Goal: Task Accomplishment & Management: Complete application form

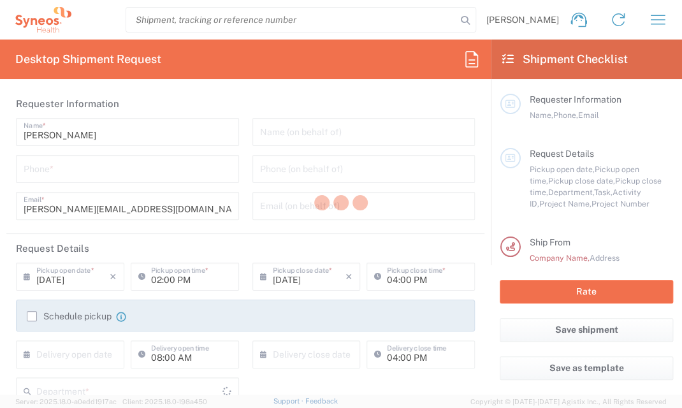
type input "[US_STATE]"
type input "[GEOGRAPHIC_DATA]"
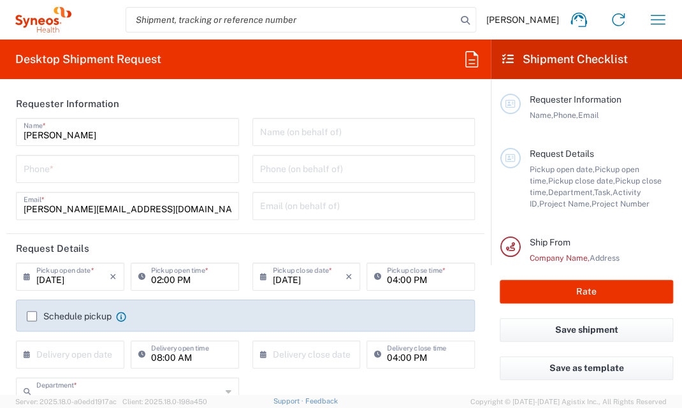
type input "3245"
type input "Syneos Health, LLC-[GEOGRAPHIC_DATA] [GEOGRAPHIC_DATA] [GEOGRAPHIC_DATA]"
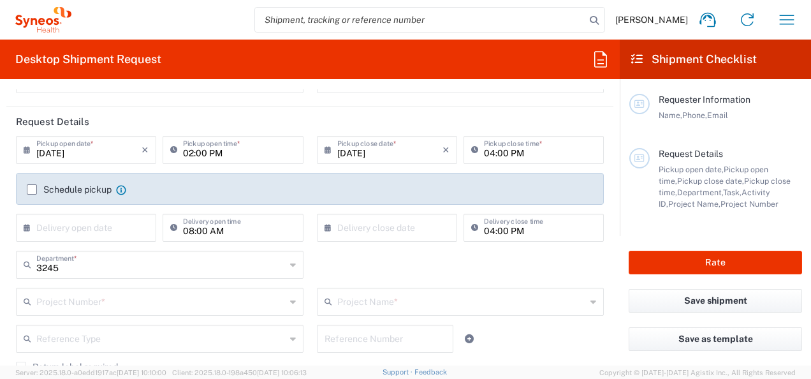
scroll to position [127, 0]
drag, startPoint x: 101, startPoint y: 149, endPoint x: 61, endPoint y: 147, distance: 40.8
click at [101, 149] on input "[DATE]" at bounding box center [88, 148] width 105 height 22
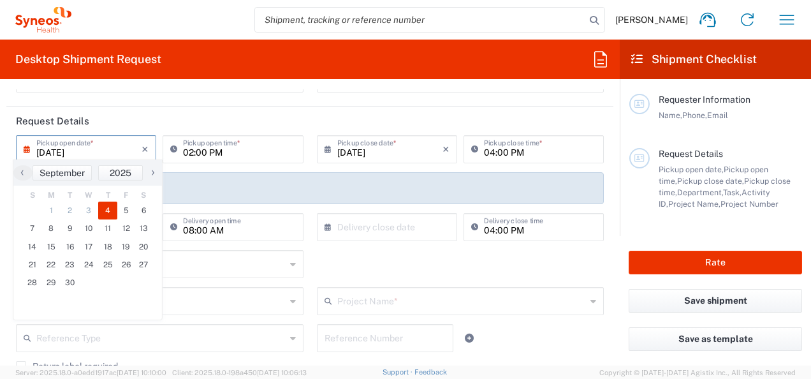
click at [61, 146] on input "[DATE]" at bounding box center [88, 148] width 105 height 22
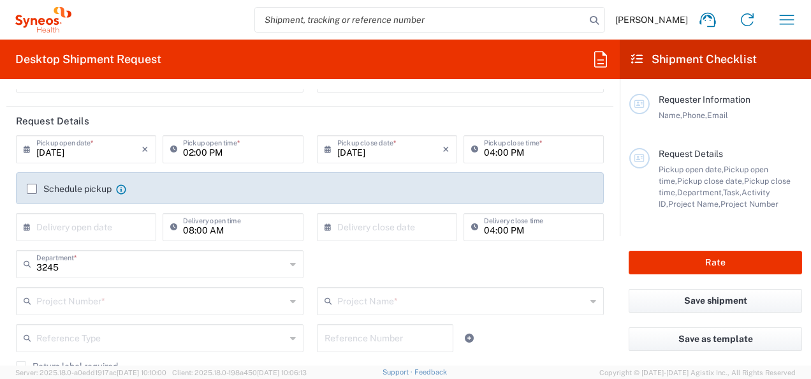
drag, startPoint x: 61, startPoint y: 146, endPoint x: 56, endPoint y: 152, distance: 7.3
click at [61, 145] on input "[DATE]" at bounding box center [88, 148] width 105 height 22
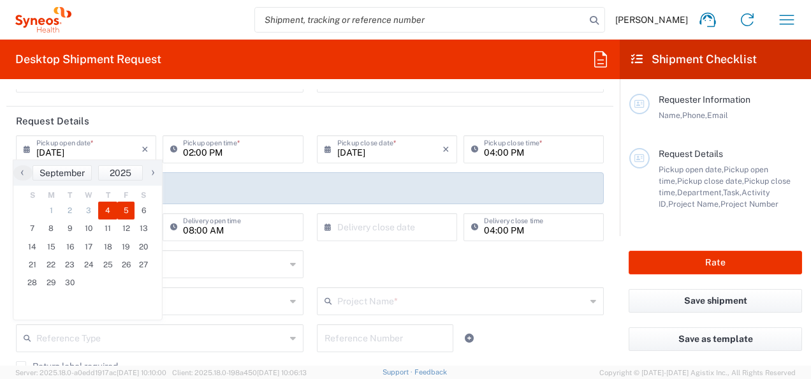
click at [126, 211] on span "5" at bounding box center [126, 210] width 18 height 18
type input "[DATE]"
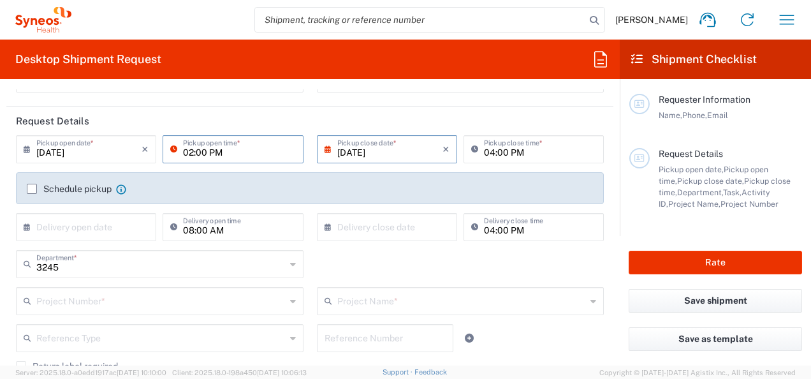
click at [219, 152] on input "02:00 PM" at bounding box center [239, 148] width 112 height 22
click at [273, 154] on input "02:00 PM" at bounding box center [239, 148] width 112 height 22
click at [171, 149] on icon at bounding box center [176, 149] width 13 height 20
click at [240, 139] on input "02:00 PM" at bounding box center [239, 148] width 112 height 22
click at [517, 155] on input "04:00 PM" at bounding box center [540, 148] width 112 height 22
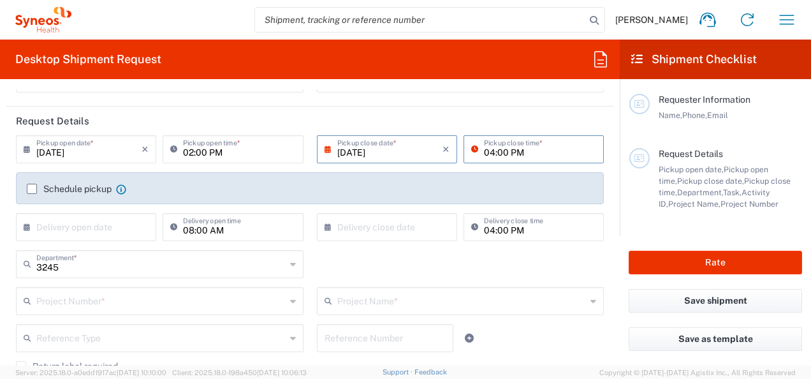
click at [463, 180] on div "Schedule pickup When scheduling a pickup please be sure to meet the following c…" at bounding box center [310, 188] width 588 height 32
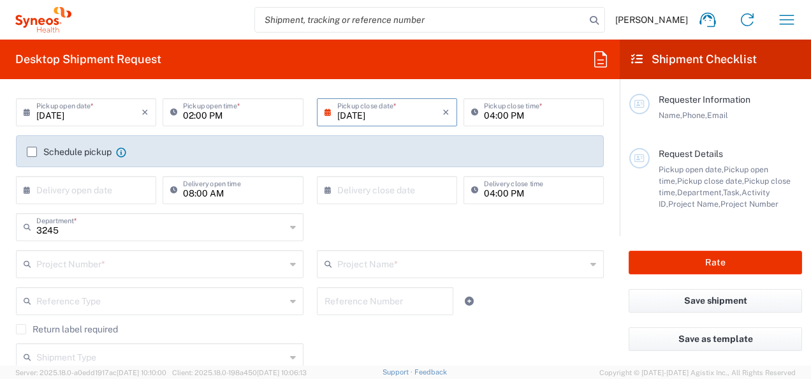
scroll to position [191, 0]
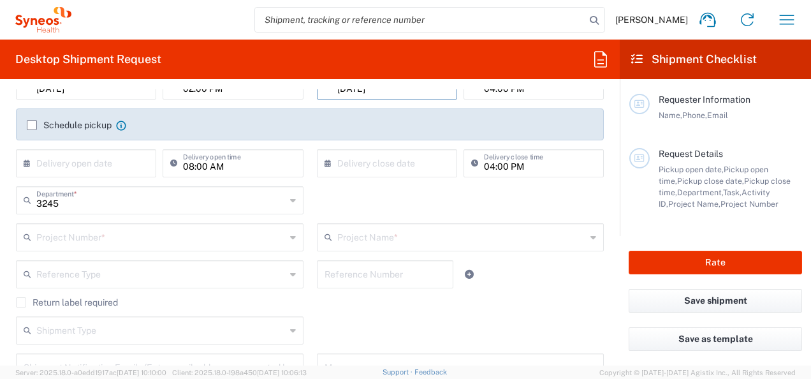
click at [32, 121] on label "Schedule pickup" at bounding box center [69, 125] width 85 height 10
click at [32, 125] on input "Schedule pickup" at bounding box center [32, 125] width 0 height 0
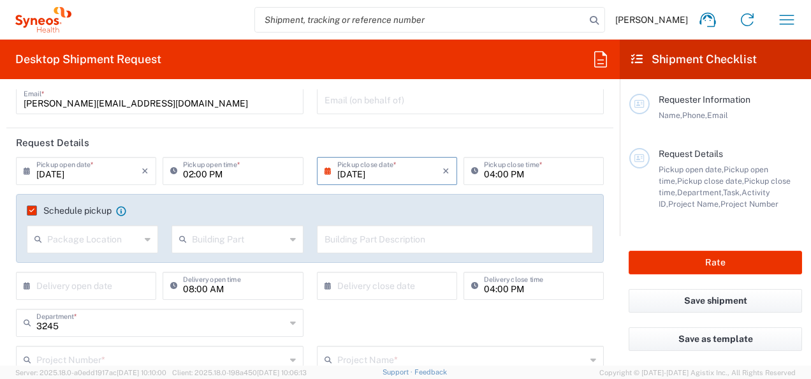
scroll to position [64, 0]
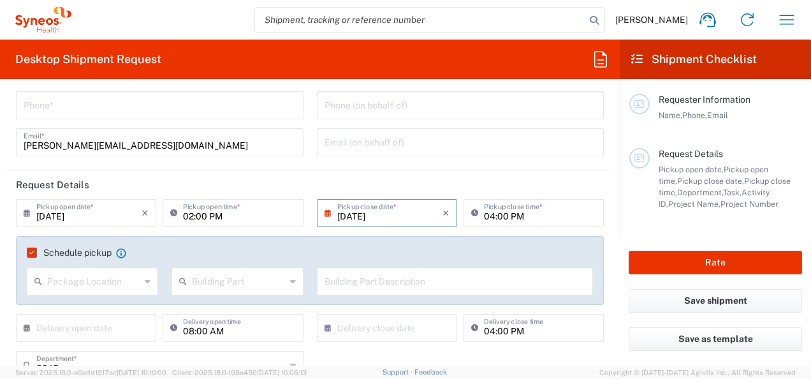
click at [78, 277] on input "text" at bounding box center [93, 280] width 93 height 22
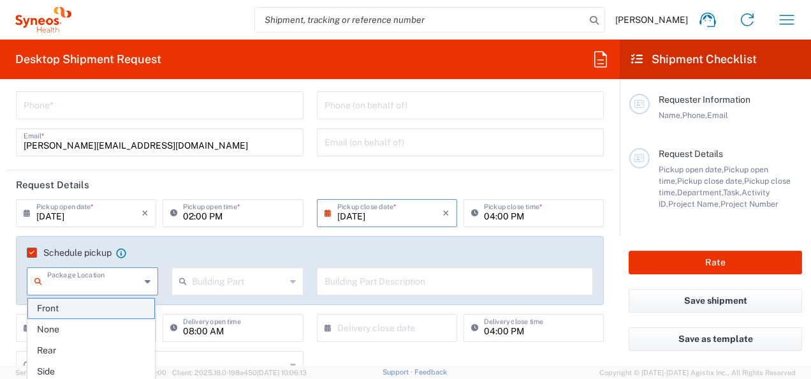
click at [66, 309] on span "Front" at bounding box center [91, 308] width 127 height 20
type input "Front"
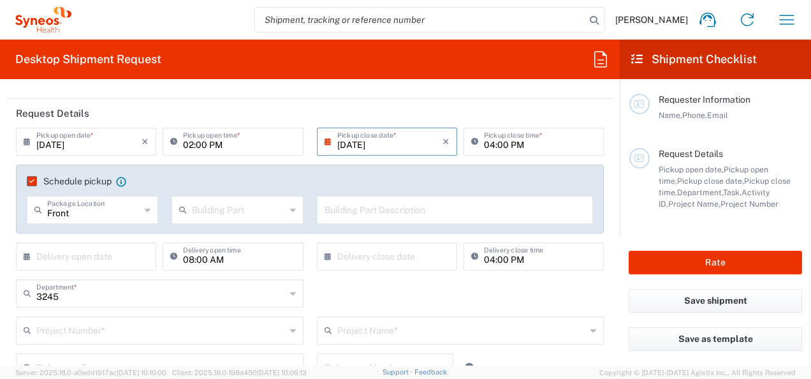
scroll to position [0, 0]
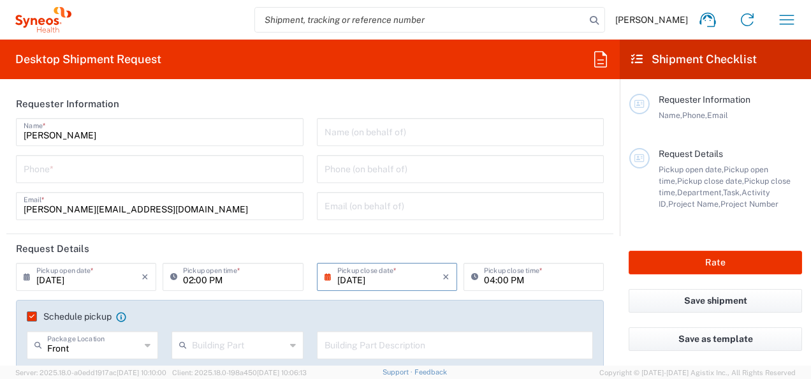
click at [32, 312] on label "Schedule pickup" at bounding box center [69, 316] width 85 height 10
click at [29, 316] on input "Schedule pickup" at bounding box center [29, 316] width 0 height 0
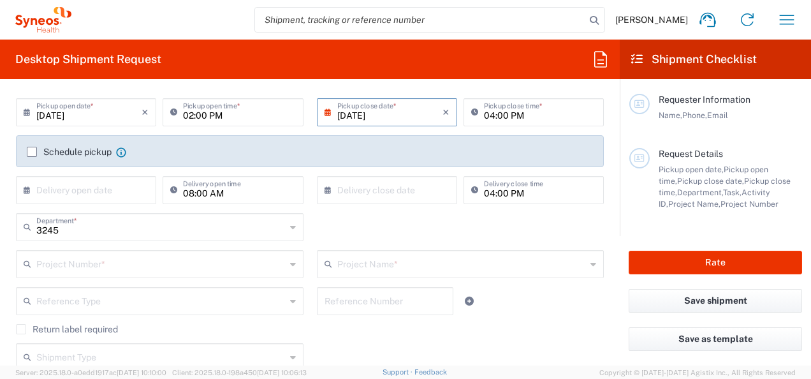
scroll to position [191, 0]
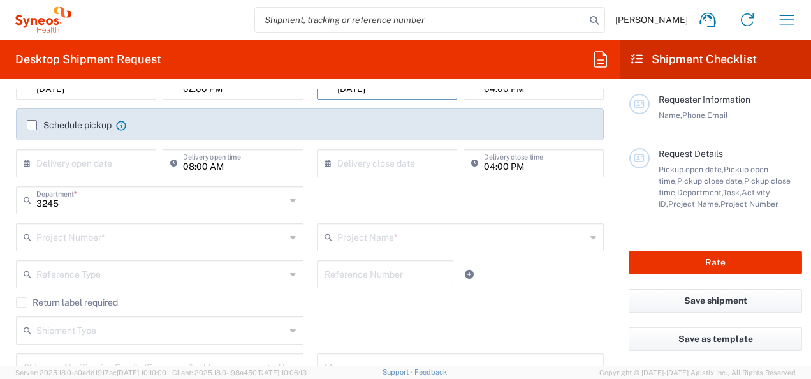
click at [126, 242] on input "text" at bounding box center [160, 236] width 249 height 22
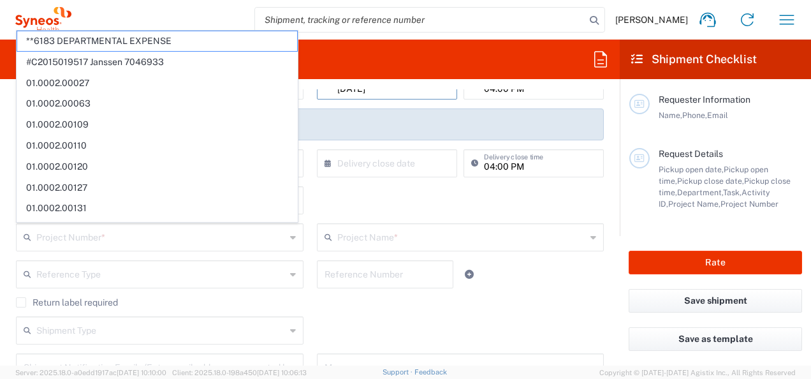
drag, startPoint x: 353, startPoint y: 191, endPoint x: 353, endPoint y: 212, distance: 21.0
click at [353, 191] on div "3245 Department * 3245 3000 3100 3109 3110 3111 3112 3125 3130 3135 3136 3150 3…" at bounding box center [310, 204] width 601 height 37
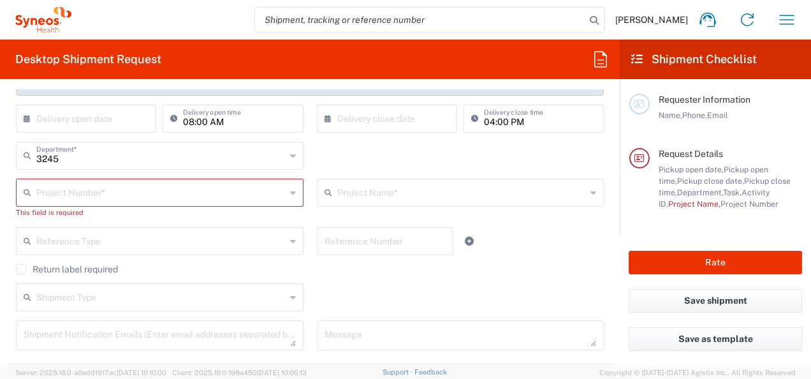
scroll to position [319, 0]
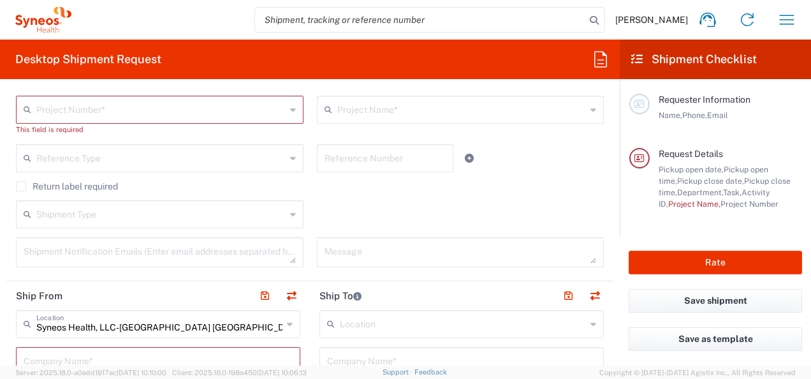
drag, startPoint x: 24, startPoint y: 188, endPoint x: 117, endPoint y: 162, distance: 96.7
click at [24, 187] on label "Return label required" at bounding box center [67, 186] width 102 height 10
click at [21, 186] on input "Return label required" at bounding box center [21, 186] width 0 height 0
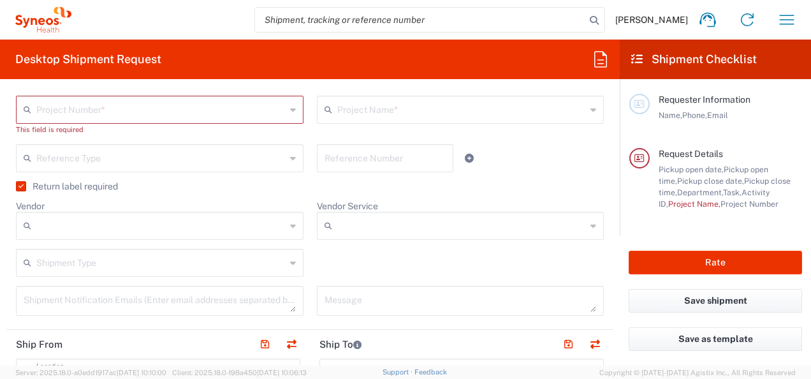
click at [523, 166] on div "Reference Type Account Type Activity ID Airline Appointment Number ASN Batch Re…" at bounding box center [310, 162] width 601 height 37
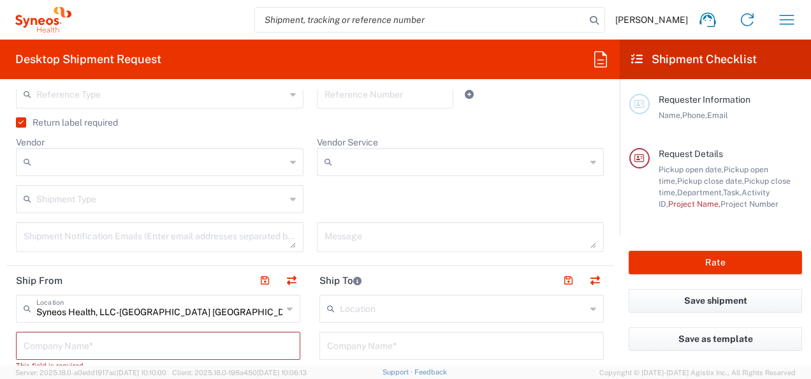
scroll to position [446, 0]
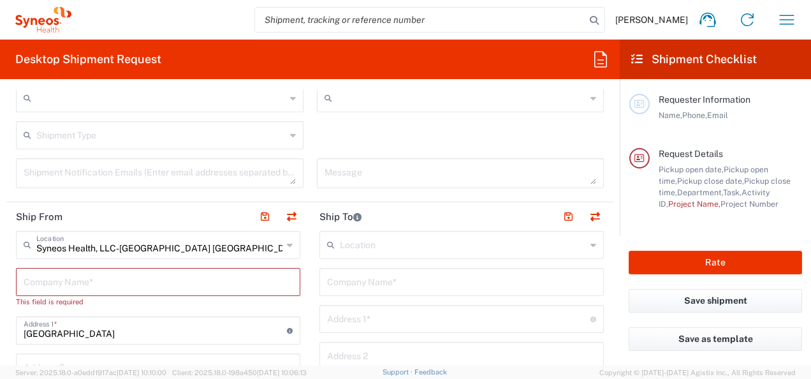
click at [287, 243] on icon at bounding box center [290, 245] width 6 height 20
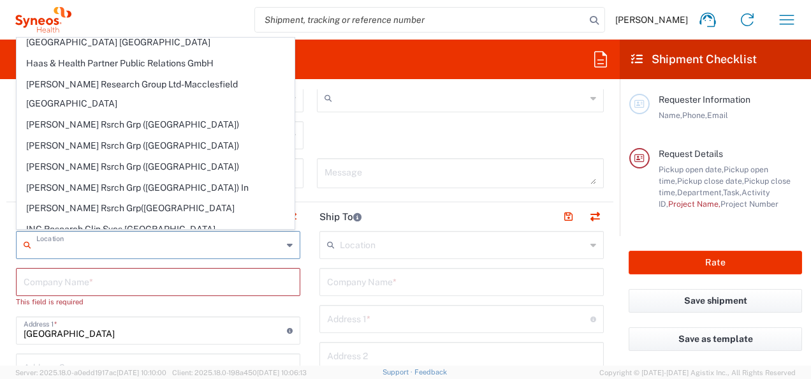
scroll to position [0, 0]
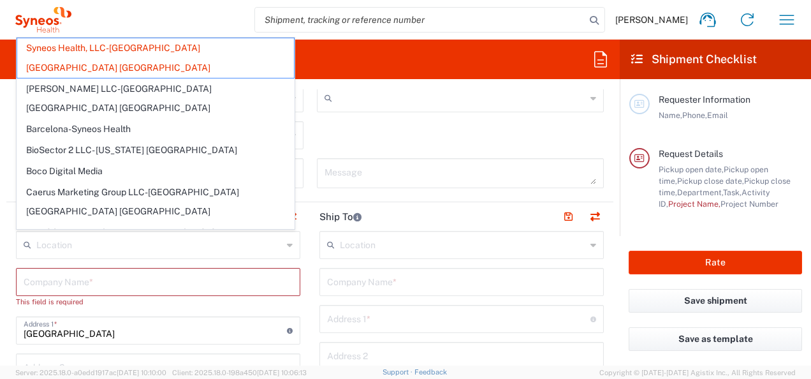
click at [386, 124] on div "Shipment Type Batch Regular" at bounding box center [310, 139] width 601 height 37
type input "Syneos Health, LLC-[GEOGRAPHIC_DATA] [GEOGRAPHIC_DATA] [GEOGRAPHIC_DATA]"
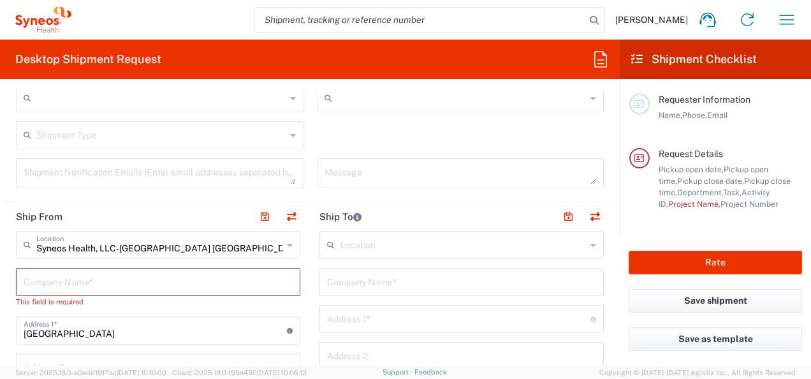
click at [590, 241] on icon at bounding box center [593, 245] width 6 height 20
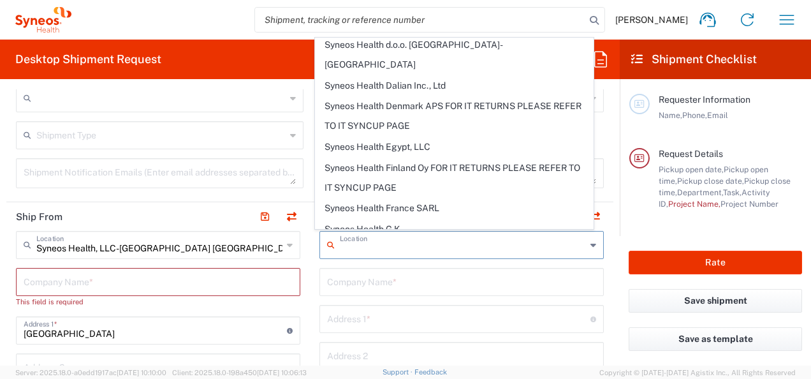
scroll to position [1594, 0]
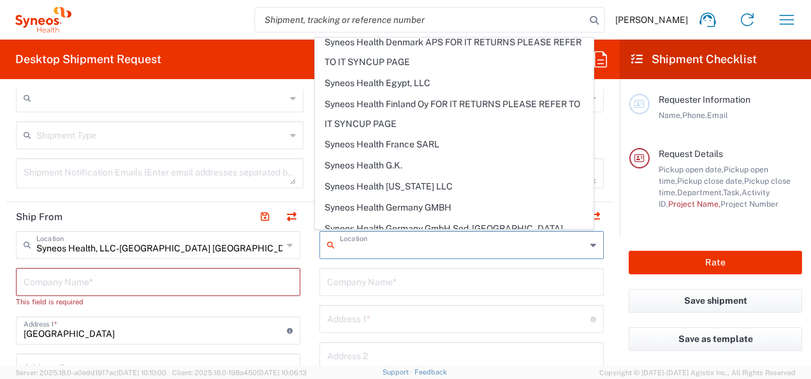
click at [358, 247] on input "text" at bounding box center [463, 244] width 246 height 22
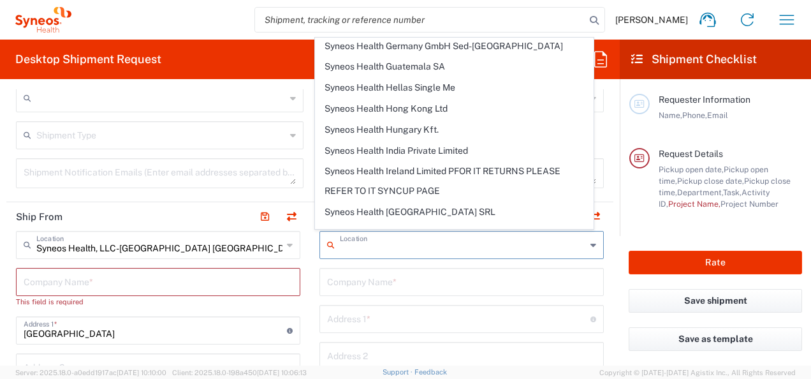
scroll to position [1785, 0]
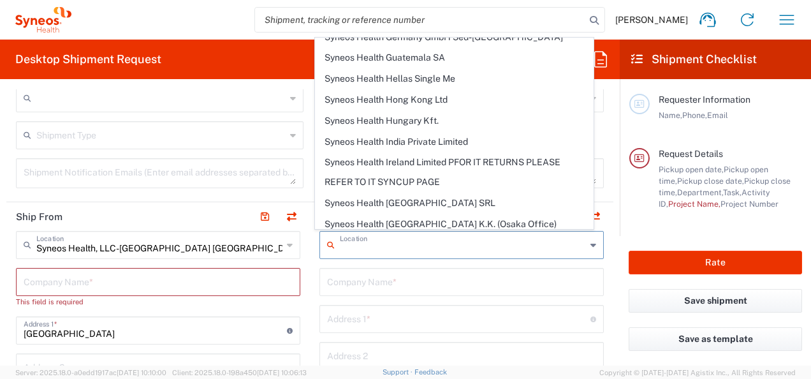
type input "SYNEOS HEALTH LLC [GEOGRAPHIC_DATA] [GEOGRAPHIC_DATA]"
type input "SYNEOS HEALTH LLC"
type input "1030 SYNC ST"
type input "Morrisville"
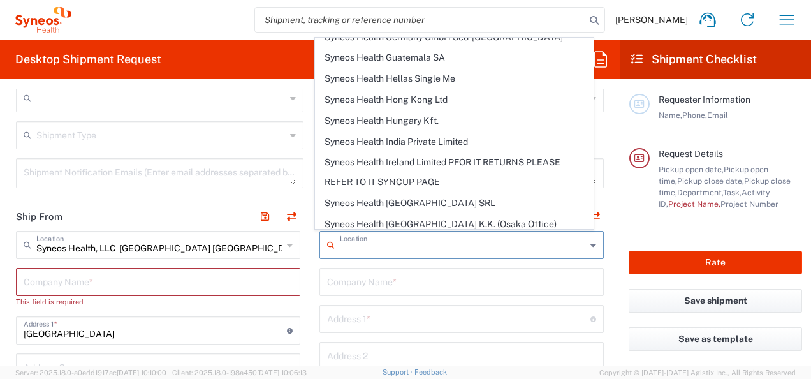
type input "[GEOGRAPHIC_DATA]"
type input "27560"
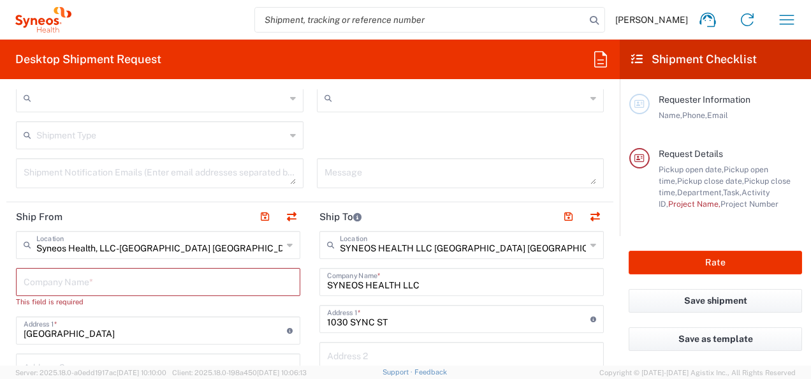
type input "[US_STATE]"
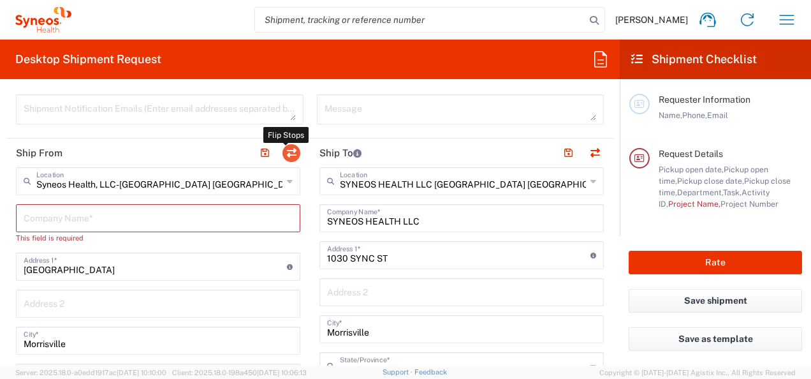
click at [286, 147] on button "button" at bounding box center [291, 153] width 18 height 18
click at [286, 154] on button "button" at bounding box center [291, 153] width 18 height 18
type input "Syneos Health, LLC-[GEOGRAPHIC_DATA] [GEOGRAPHIC_DATA] [GEOGRAPHIC_DATA]"
type input "[GEOGRAPHIC_DATA]"
type input "[PERSON_NAME]"
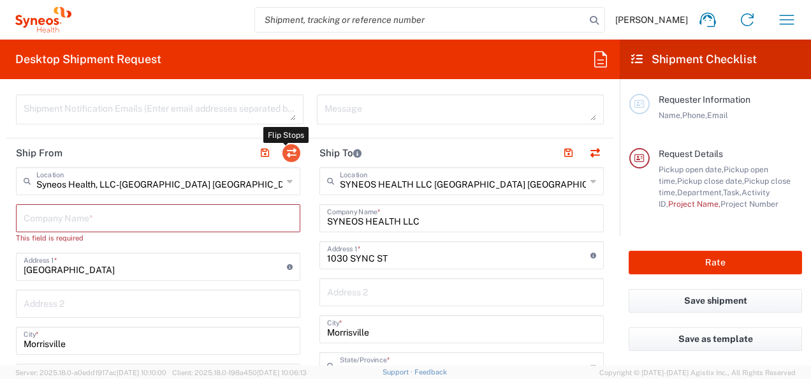
type input "[PERSON_NAME][EMAIL_ADDRESS][DOMAIN_NAME]"
type input "SYNEOS HEALTH LLC [GEOGRAPHIC_DATA] [GEOGRAPHIC_DATA]"
type input "SYNEOS HEALTH LLC"
type input "1030 SYNC ST"
click at [286, 154] on button "button" at bounding box center [291, 153] width 18 height 18
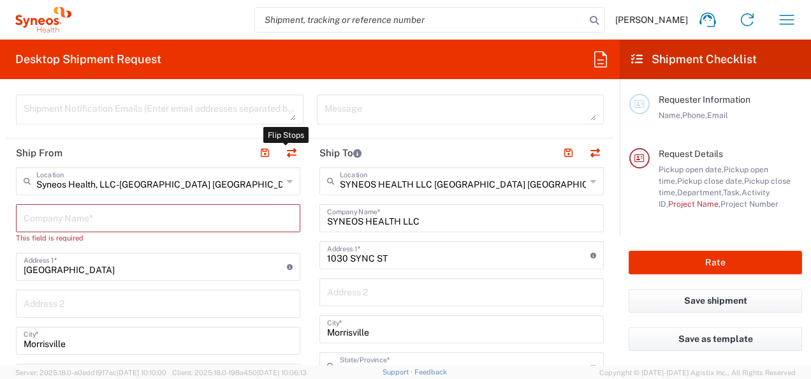
type input "SYNEOS HEALTH LLC [GEOGRAPHIC_DATA] [GEOGRAPHIC_DATA]"
type input "SYNEOS HEALTH LLC"
type input "1030 SYNC ST"
type input "Syneos Health, LLC-[GEOGRAPHIC_DATA] [GEOGRAPHIC_DATA] [GEOGRAPHIC_DATA]"
type input "[GEOGRAPHIC_DATA]"
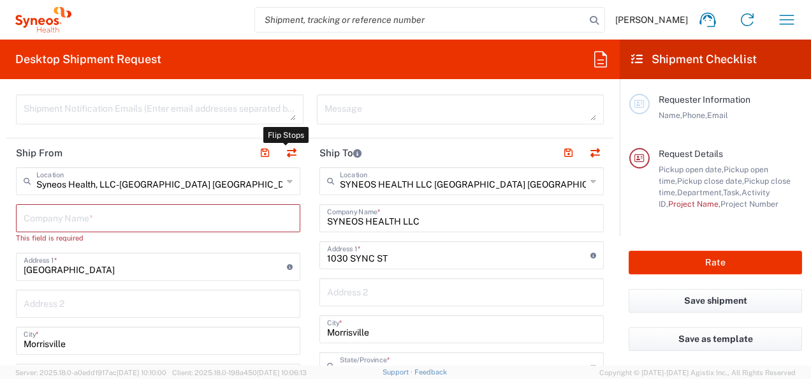
type input "[PERSON_NAME]"
type input "[PERSON_NAME][EMAIL_ADDRESS][DOMAIN_NAME]"
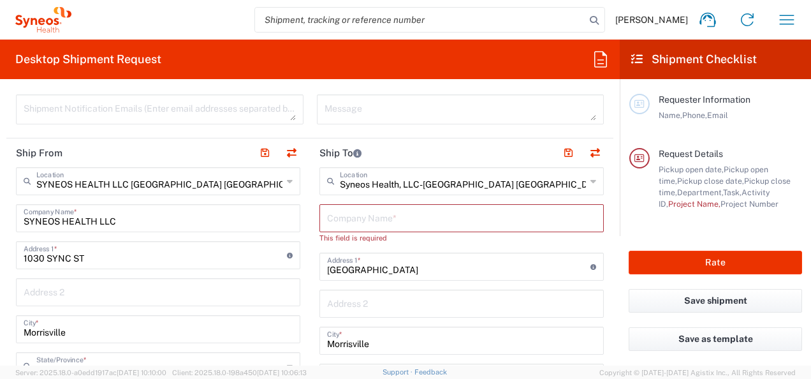
click at [287, 177] on icon at bounding box center [290, 181] width 6 height 20
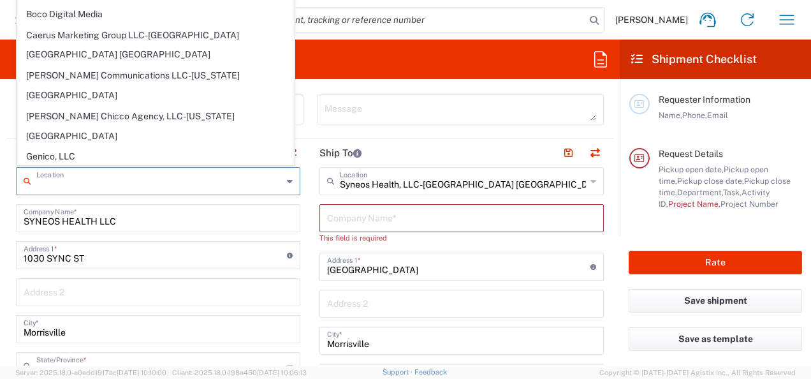
scroll to position [1020, 0]
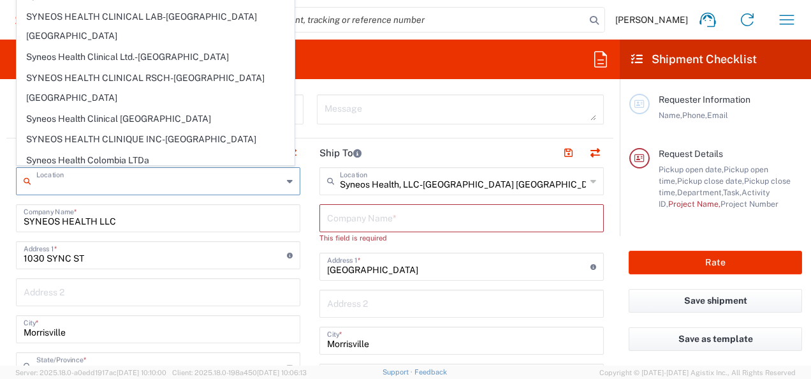
click at [48, 182] on input "text" at bounding box center [159, 180] width 246 height 22
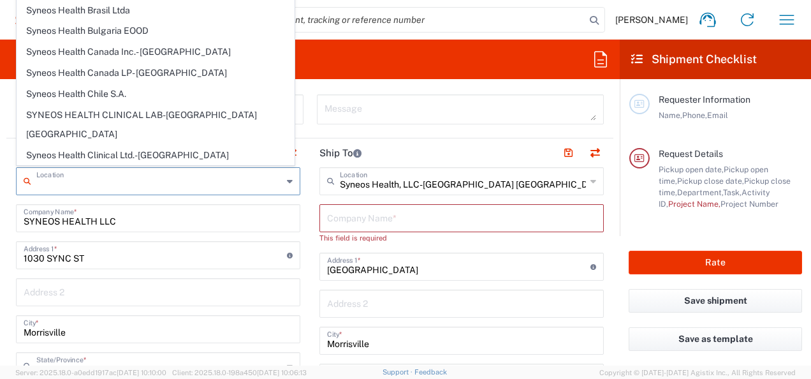
scroll to position [956, 0]
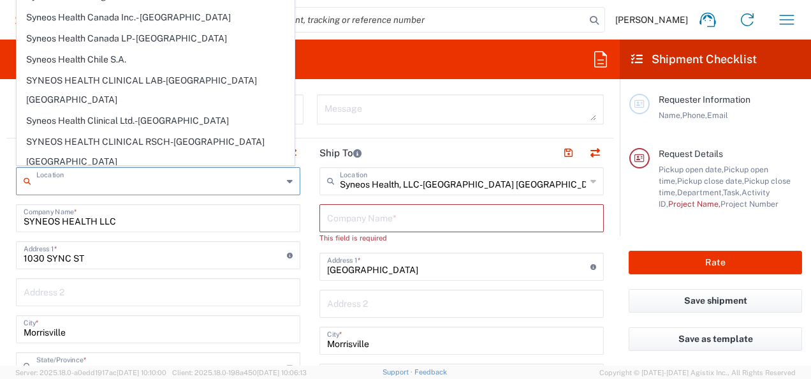
click at [374, 54] on agx-form-header "Desktop Shipment Request" at bounding box center [310, 60] width 620 height 40
type input "SYNEOS HEALTH LLC [GEOGRAPHIC_DATA] [GEOGRAPHIC_DATA]"
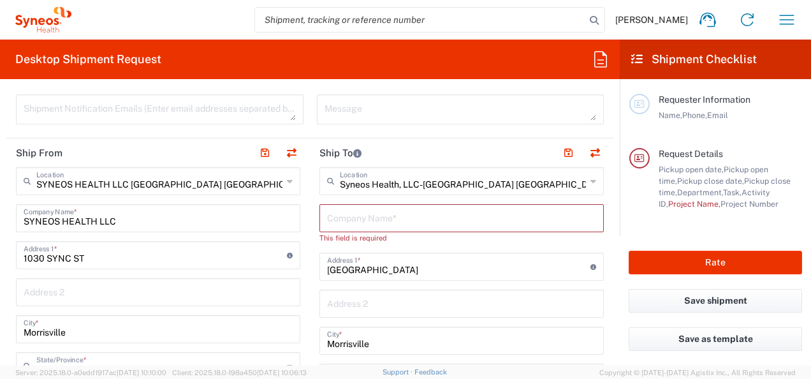
click at [345, 217] on input "text" at bounding box center [461, 217] width 269 height 22
type input "s"
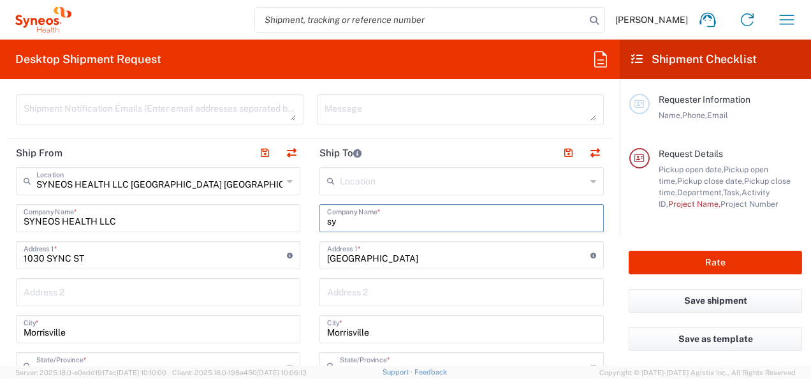
type input "s"
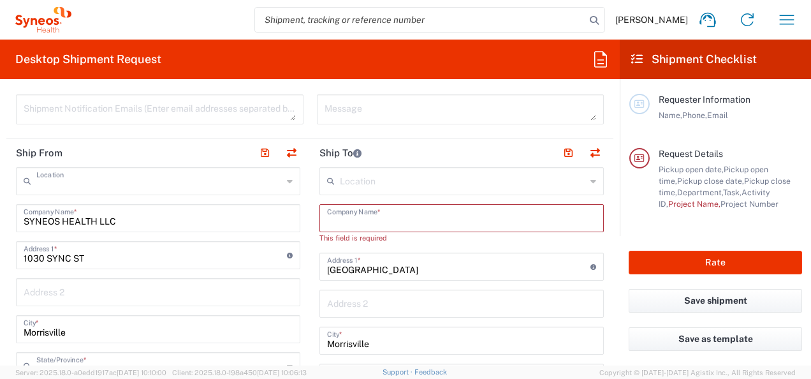
scroll to position [0, 0]
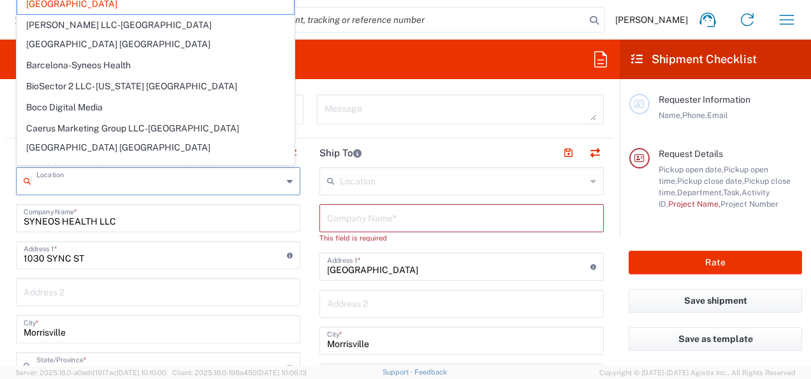
drag, startPoint x: 197, startPoint y: 187, endPoint x: 72, endPoint y: 249, distance: 139.1
click at [64, 178] on input "text" at bounding box center [159, 180] width 246 height 22
click at [75, 246] on input "1030 SYNC ST" at bounding box center [155, 254] width 263 height 22
type input "SYNEOS HEALTH LLC [GEOGRAPHIC_DATA] [GEOGRAPHIC_DATA]"
drag, startPoint x: 38, startPoint y: 182, endPoint x: 395, endPoint y: 226, distance: 359.7
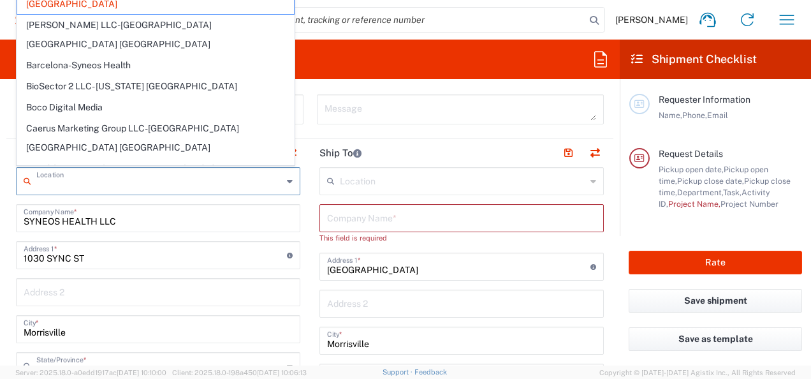
click at [188, 173] on input "text" at bounding box center [159, 180] width 246 height 22
click at [348, 214] on input "text" at bounding box center [461, 217] width 269 height 22
type input "SYNEOS HEALTH LLC [GEOGRAPHIC_DATA] [GEOGRAPHIC_DATA]"
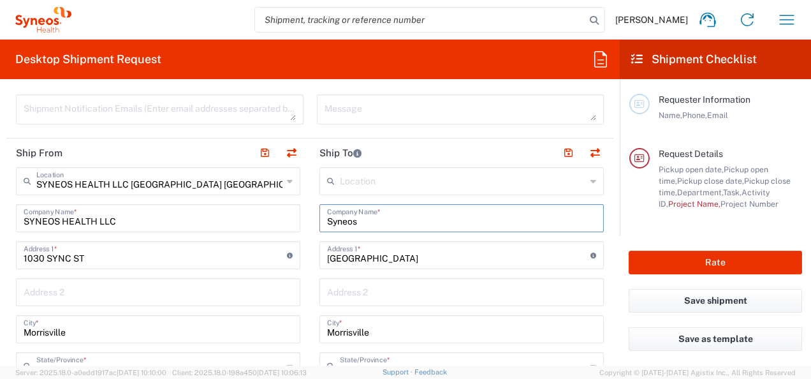
type input "Syneos"
click at [440, 175] on input "text" at bounding box center [463, 180] width 246 height 22
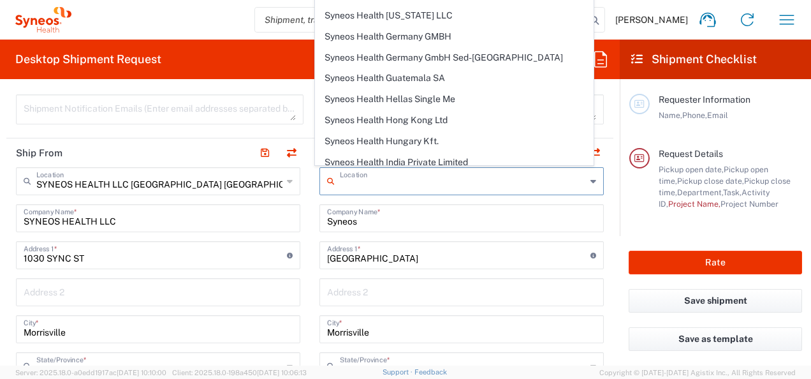
scroll to position [1721, 0]
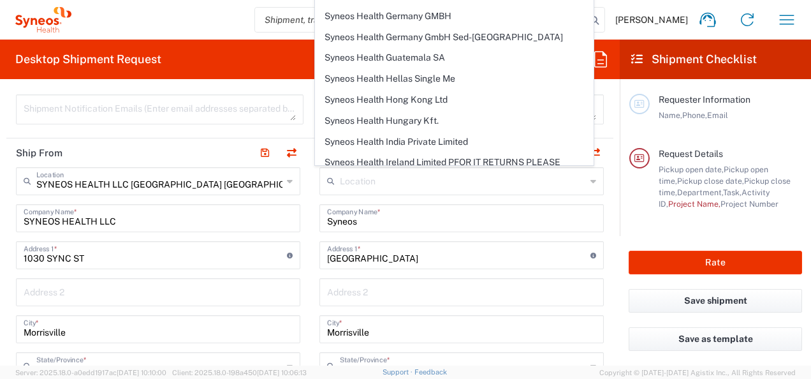
type input "SYNEOS HEALTH LLC [GEOGRAPHIC_DATA] [GEOGRAPHIC_DATA]"
type input "SYNEOS HEALTH LLC"
type input "1030 SYNC ST"
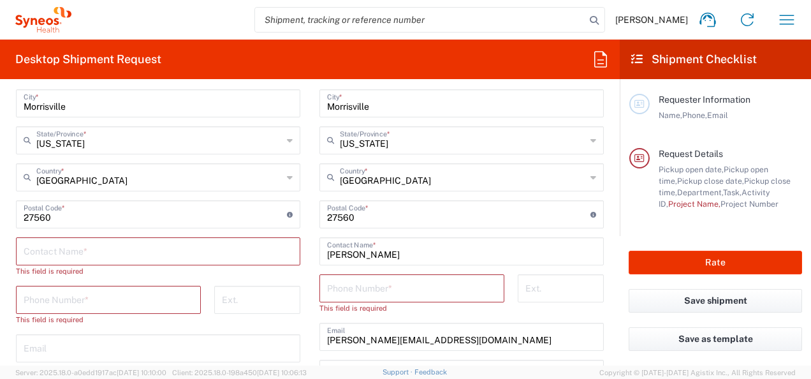
scroll to position [765, 0]
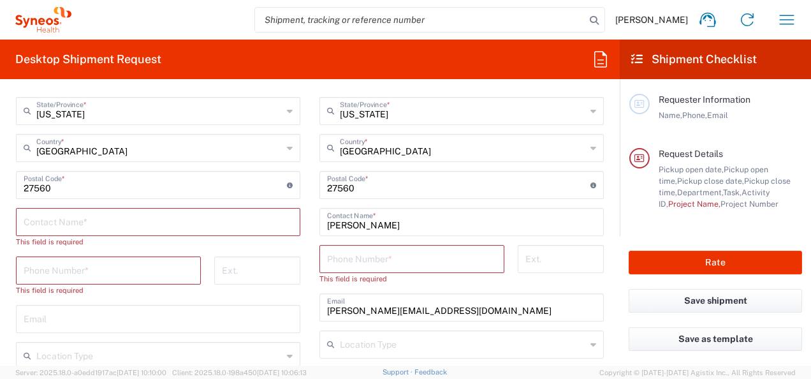
click at [50, 219] on input "text" at bounding box center [158, 221] width 269 height 22
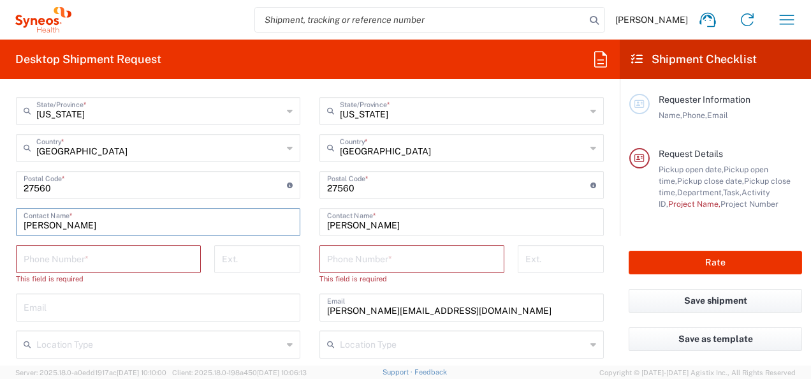
type input "[PERSON_NAME]"
click at [62, 262] on input "tel" at bounding box center [109, 258] width 170 height 22
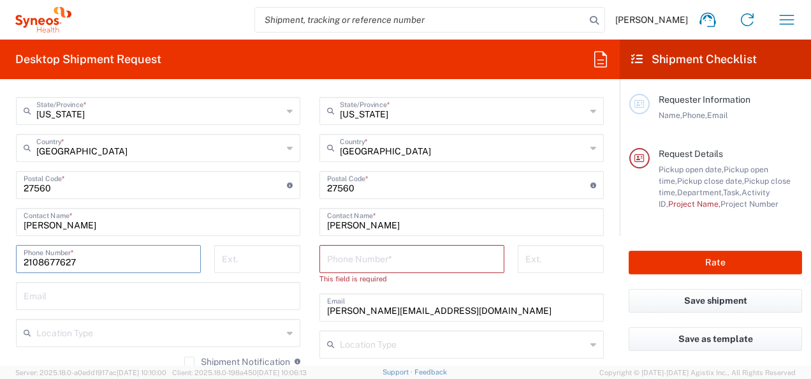
type input "2108677627"
click at [232, 261] on input "tel" at bounding box center [257, 258] width 71 height 22
click at [89, 301] on input "text" at bounding box center [158, 295] width 269 height 22
type input "[EMAIL_ADDRESS][DOMAIN_NAME]"
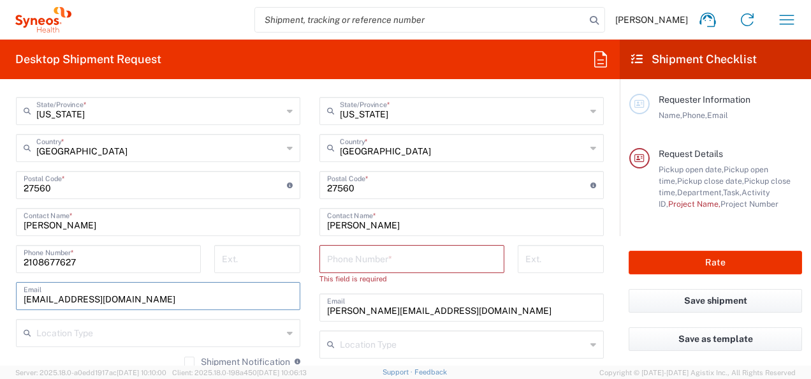
type input "2108677627"
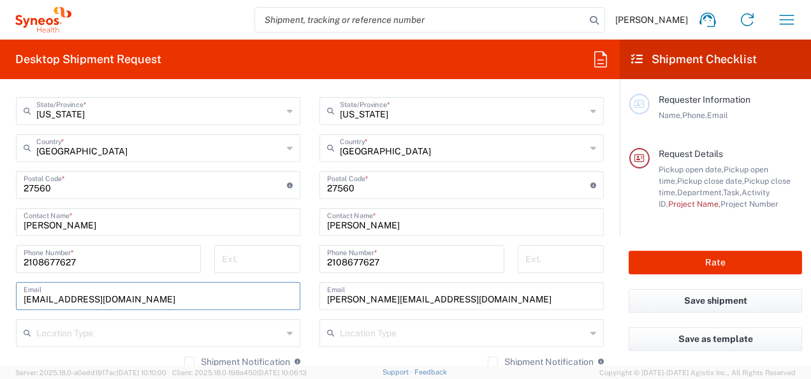
type input "[PERSON_NAME][EMAIL_ADDRESS][PERSON_NAME][DOMAIN_NAME]"
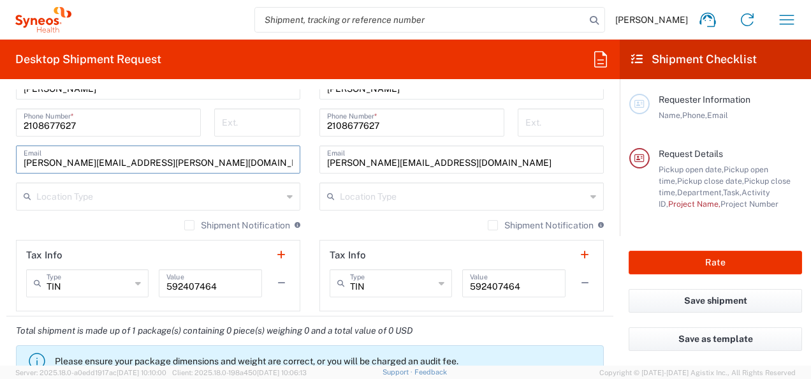
scroll to position [829, 0]
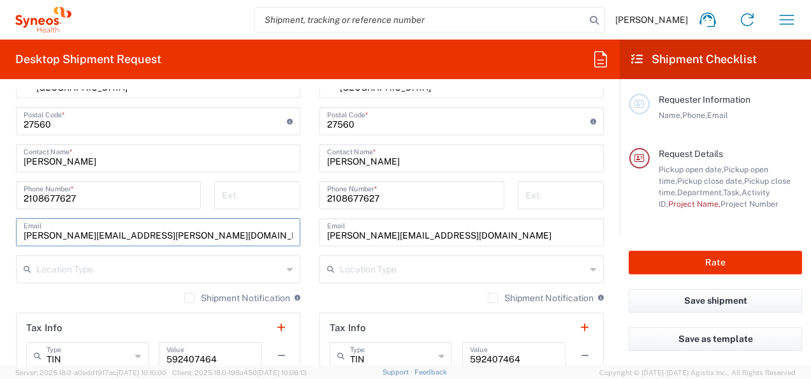
drag, startPoint x: 173, startPoint y: 236, endPoint x: 10, endPoint y: 231, distance: 163.3
click at [10, 231] on main "SYNEOS HEALTH LLC [GEOGRAPHIC_DATA] [GEOGRAPHIC_DATA] Location SYNEOS HEALTH LL…" at bounding box center [157, 115] width 303 height 535
click at [59, 228] on input "text" at bounding box center [158, 231] width 269 height 22
type input "[EMAIL_ADDRESS][DOMAIN_NAME]"
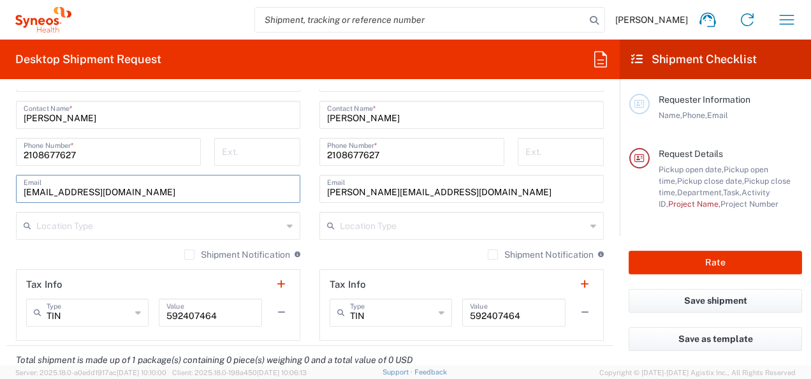
scroll to position [892, 0]
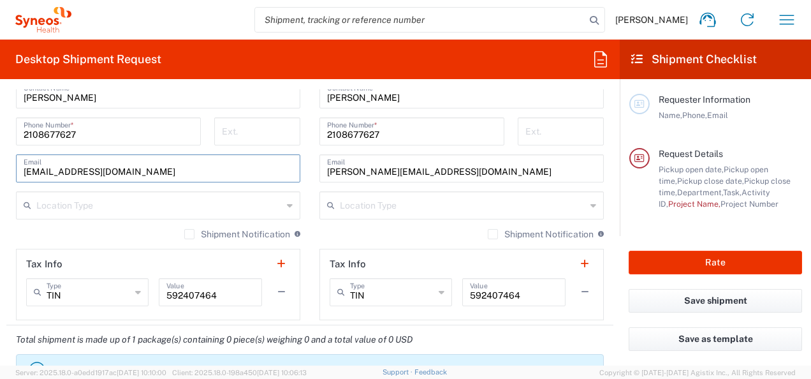
click at [129, 229] on div "Shipment Notification If checked, a shipment notification email will be sent to…" at bounding box center [158, 238] width 284 height 20
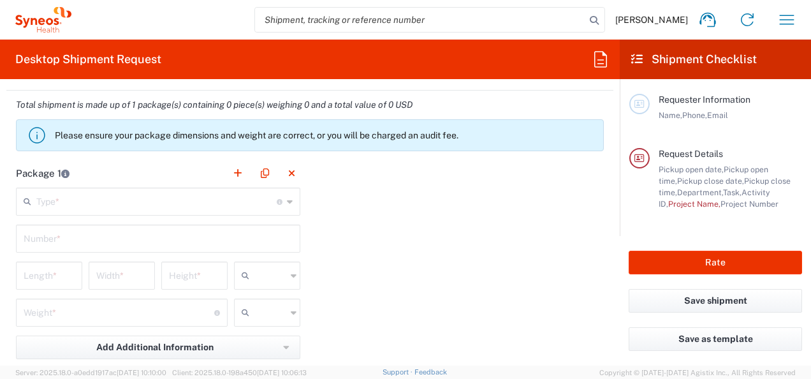
scroll to position [1147, 0]
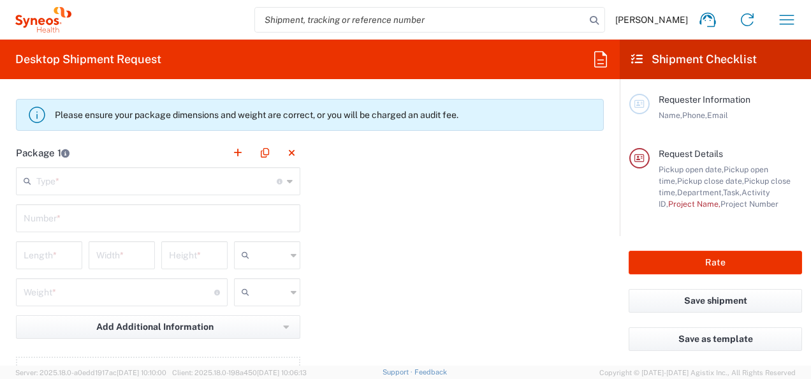
click at [287, 177] on icon at bounding box center [290, 181] width 6 height 20
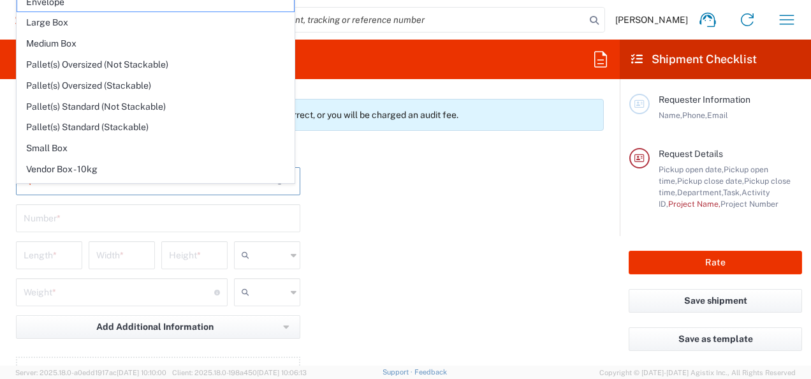
scroll to position [956, 0]
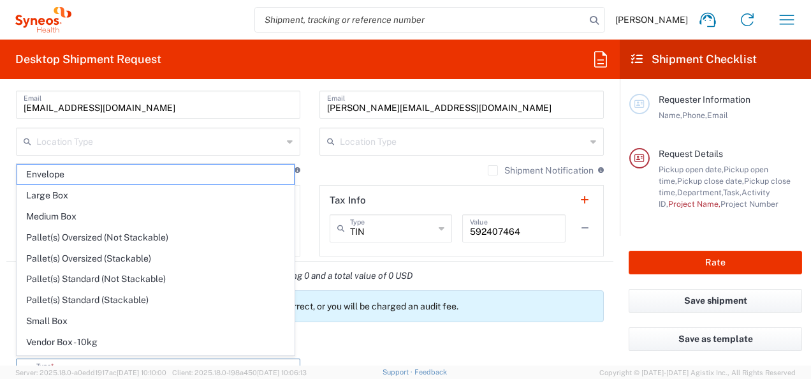
click at [89, 215] on span "Medium Box" at bounding box center [155, 217] width 277 height 20
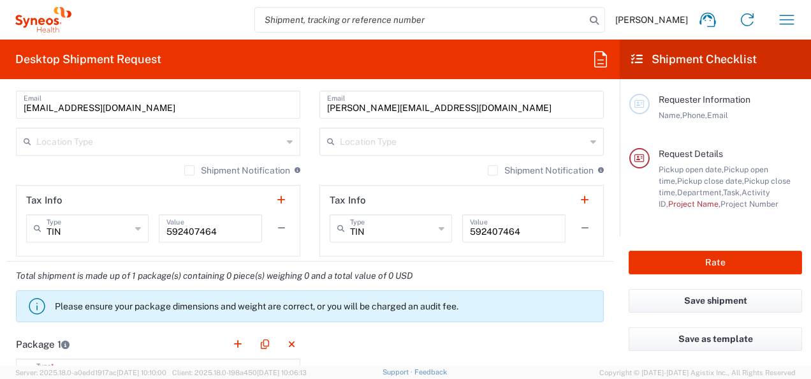
type input "Medium Box"
type input "13"
type input "11.5"
type input "2.5"
type input "in"
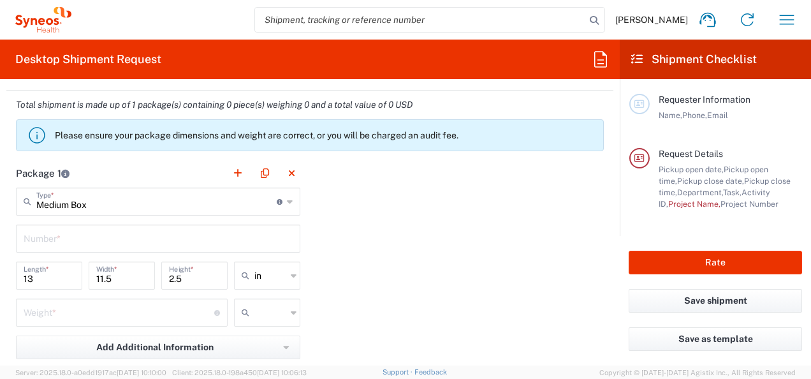
scroll to position [1147, 0]
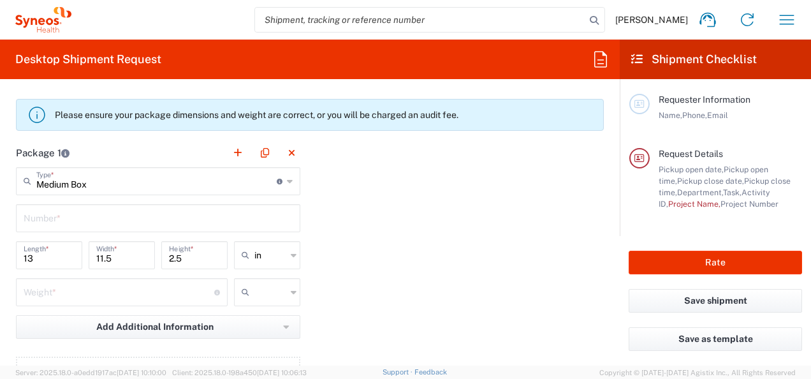
click at [287, 176] on icon at bounding box center [290, 181] width 6 height 20
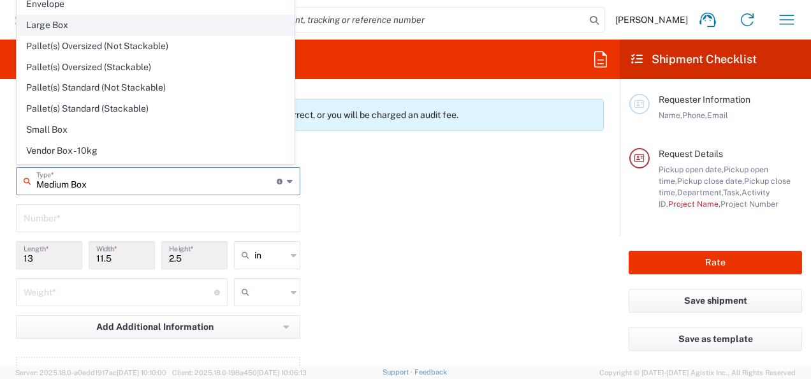
click at [81, 23] on span "Large Box" at bounding box center [155, 25] width 277 height 20
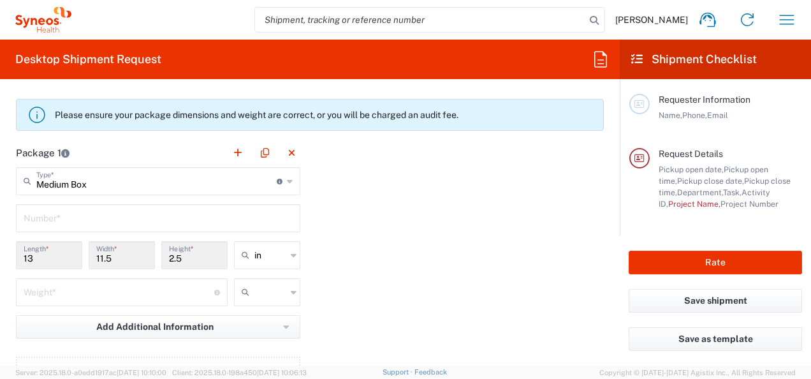
type input "Large Box"
type input "17.5"
type input "12.5"
type input "3"
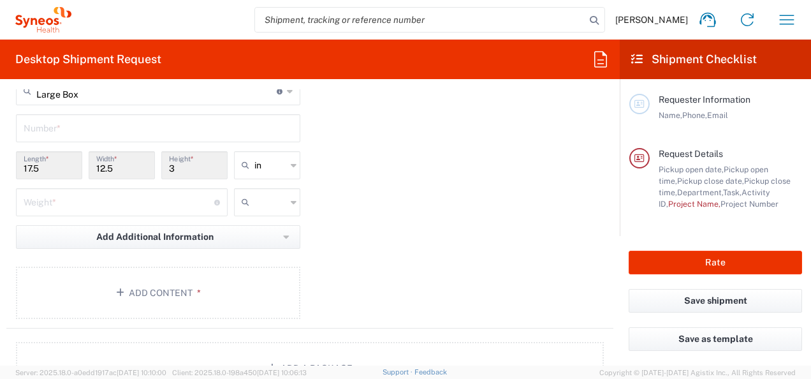
scroll to position [1211, 0]
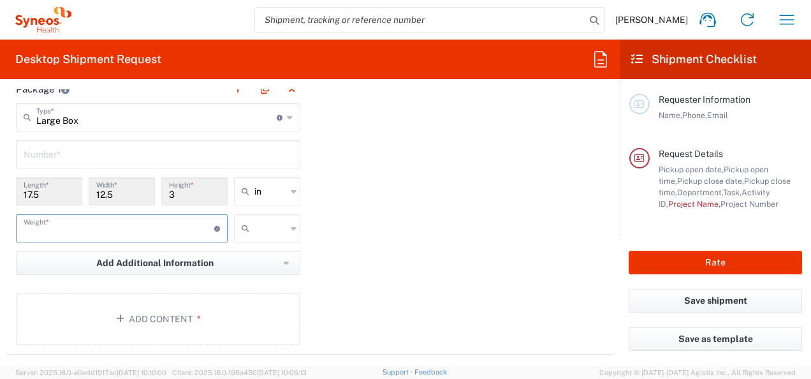
click at [120, 227] on input "number" at bounding box center [119, 227] width 191 height 22
type input "10"
drag, startPoint x: 384, startPoint y: 234, endPoint x: 302, endPoint y: 231, distance: 81.7
click at [384, 233] on div "Package 1 Large Box Type * Material used to package goods Medium Box Envelope L…" at bounding box center [309, 215] width 607 height 280
click at [286, 221] on div at bounding box center [267, 228] width 66 height 28
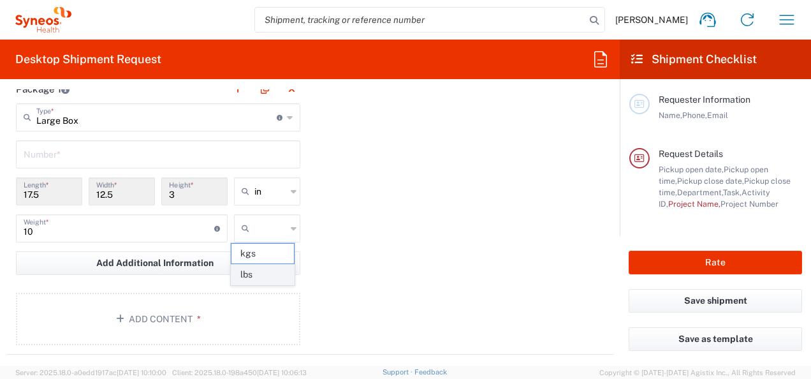
click at [259, 268] on span "lbs" at bounding box center [262, 275] width 62 height 20
type input "lbs"
click at [404, 243] on div "Package 1 Large Box Type * Material used to package goods Medium Box Envelope L…" at bounding box center [309, 215] width 607 height 280
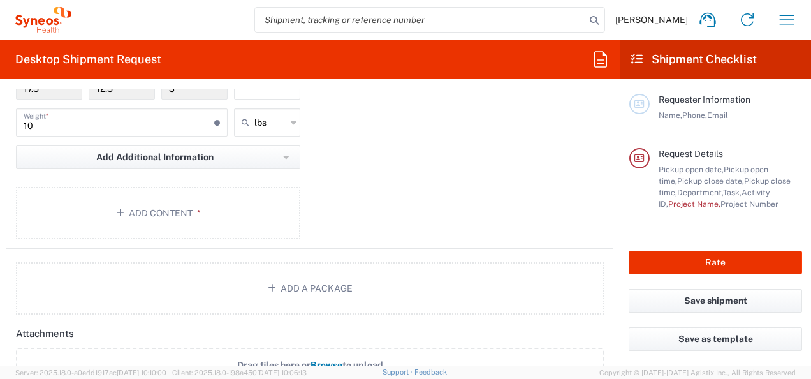
scroll to position [1316, 0]
click at [277, 149] on button "Add Additional Information" at bounding box center [158, 159] width 284 height 24
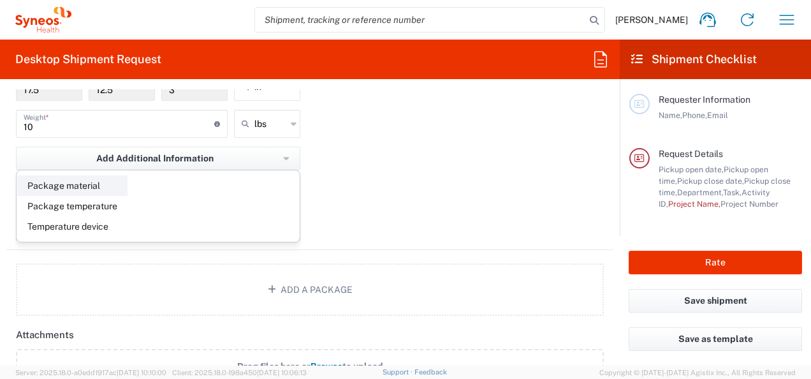
click at [91, 182] on li "Package material" at bounding box center [72, 185] width 110 height 20
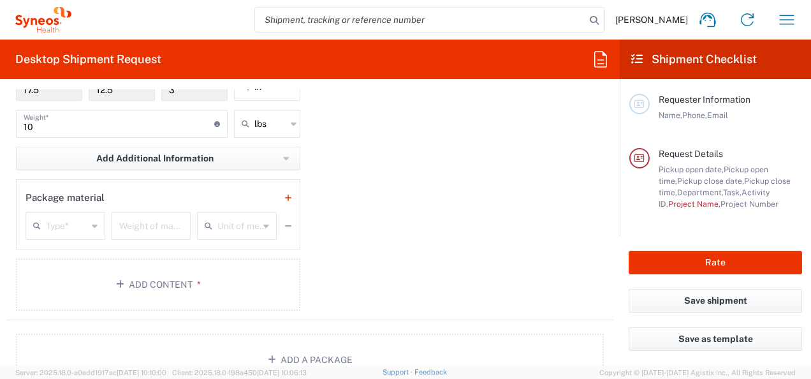
click at [92, 218] on icon at bounding box center [95, 225] width 6 height 20
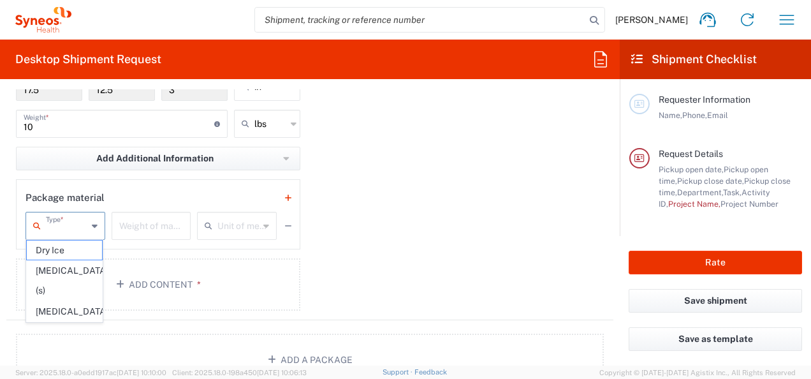
click at [427, 203] on div "Package 1 Large Box Type * Material used to package goods Medium Box Envelope L…" at bounding box center [309, 145] width 607 height 350
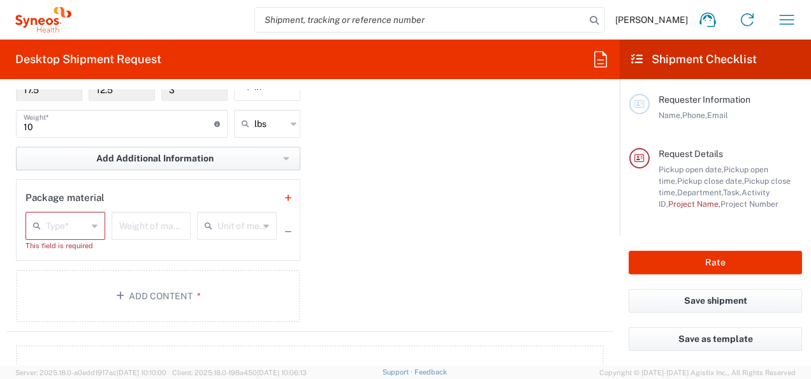
click at [283, 156] on icon "button" at bounding box center [286, 158] width 6 height 9
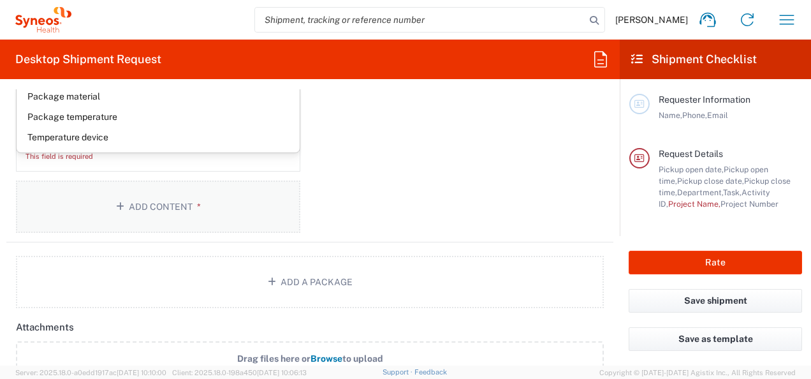
scroll to position [1379, 0]
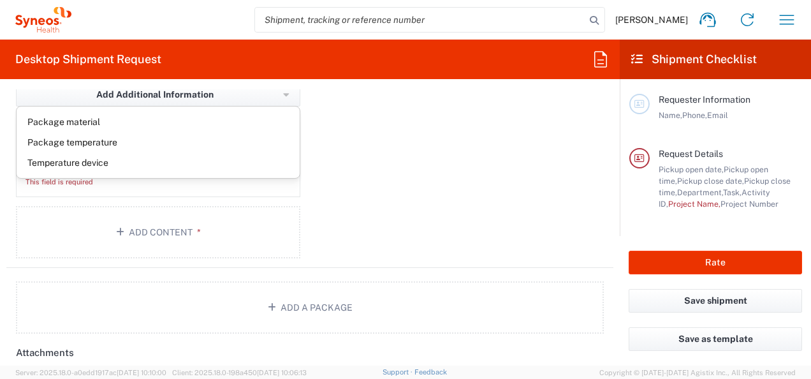
click at [410, 142] on div "Package 1 Large Box Type * Material used to package goods Medium Box Envelope L…" at bounding box center [309, 86] width 607 height 361
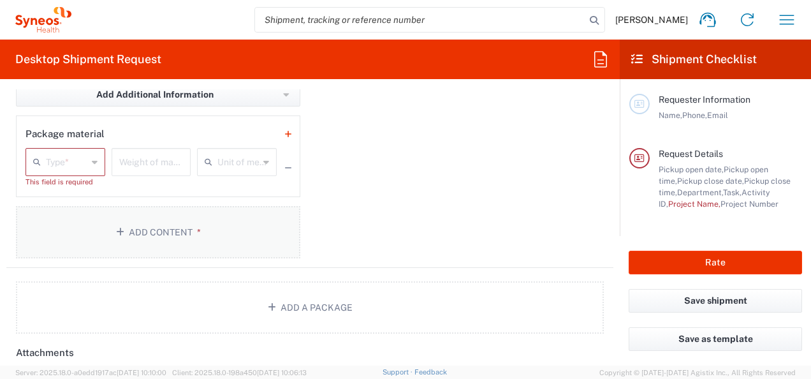
click at [124, 228] on icon "button" at bounding box center [122, 232] width 13 height 9
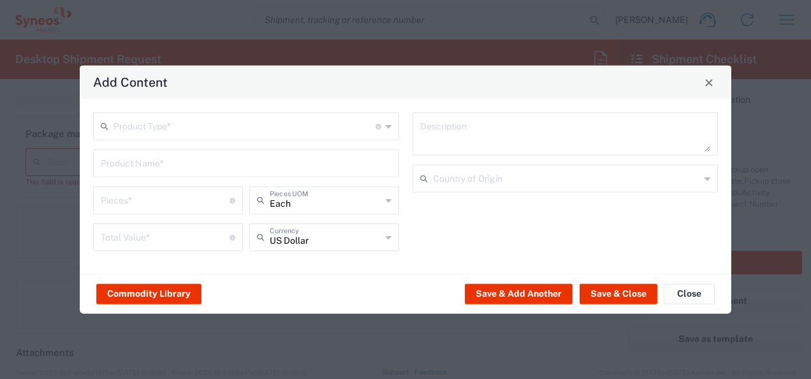
click at [389, 124] on icon at bounding box center [389, 126] width 6 height 20
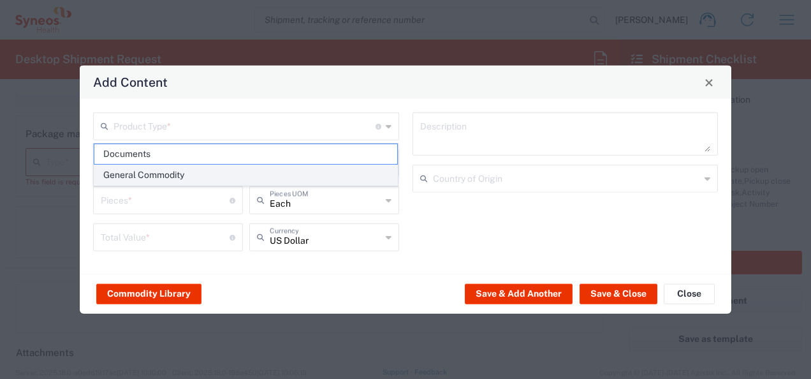
click at [149, 173] on span "General Commodity" at bounding box center [245, 175] width 303 height 20
type input "General Commodity"
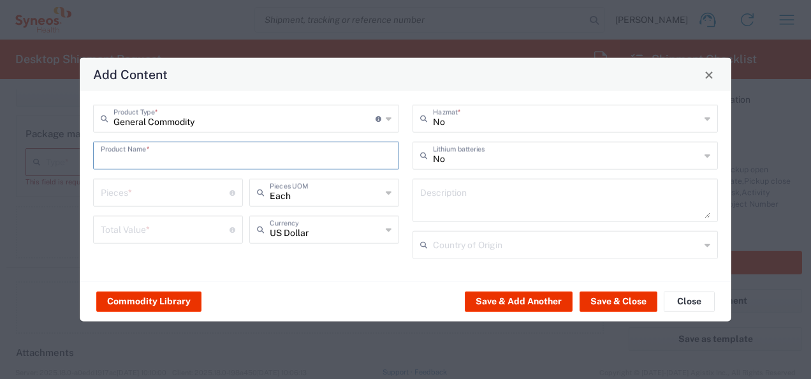
click at [389, 154] on input "text" at bounding box center [246, 154] width 291 height 22
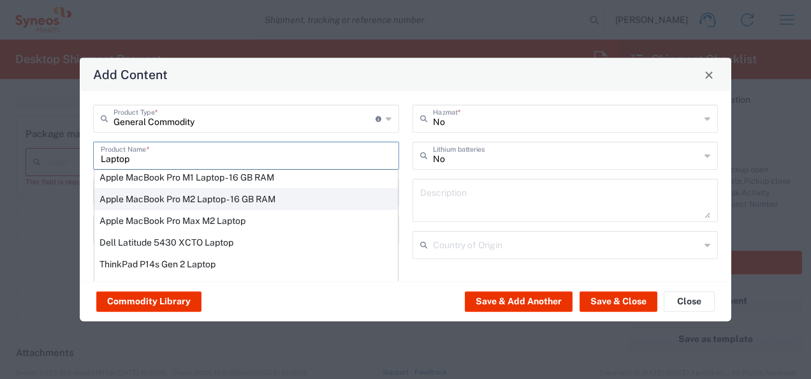
scroll to position [64, 0]
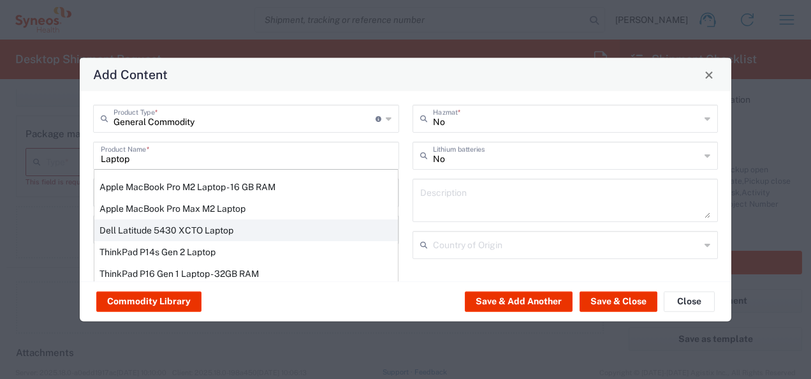
click at [252, 226] on div "Dell Latitude 5430 XCTO Laptop" at bounding box center [245, 230] width 303 height 22
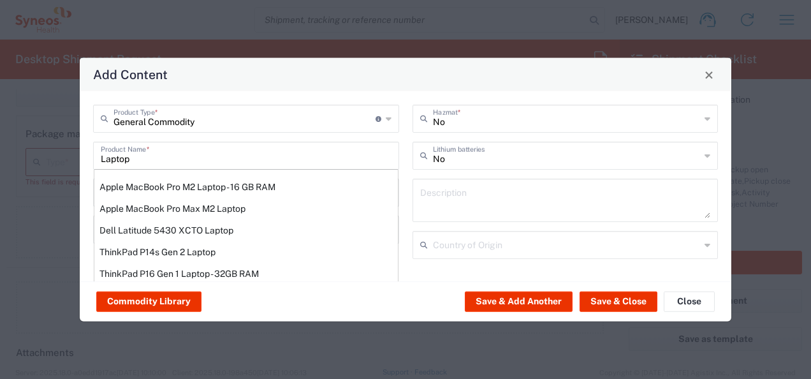
type input "Dell Latitude 5430 XCTO Laptop"
type input "1"
type textarea "BaseIntel Core i7-1265U vProÂ® Processor - 14" 16 GB RAM - 512 GB SSD"
type input "[GEOGRAPHIC_DATA]"
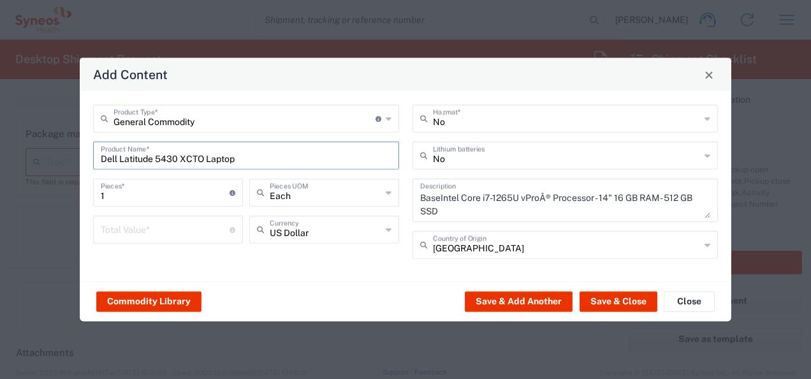
click at [681, 156] on icon at bounding box center [707, 155] width 6 height 20
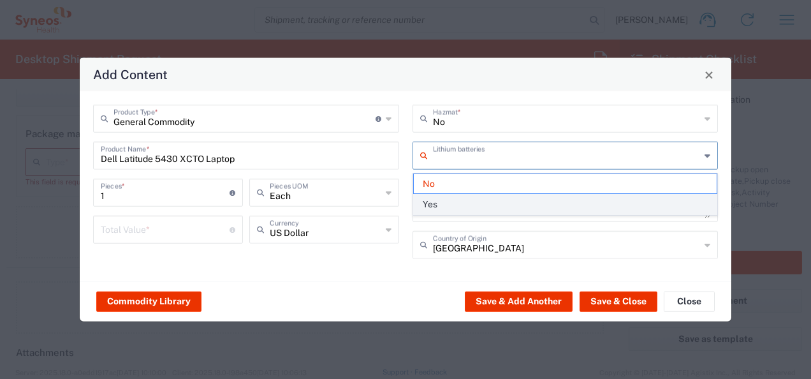
click at [493, 203] on span "Yes" at bounding box center [565, 204] width 303 height 20
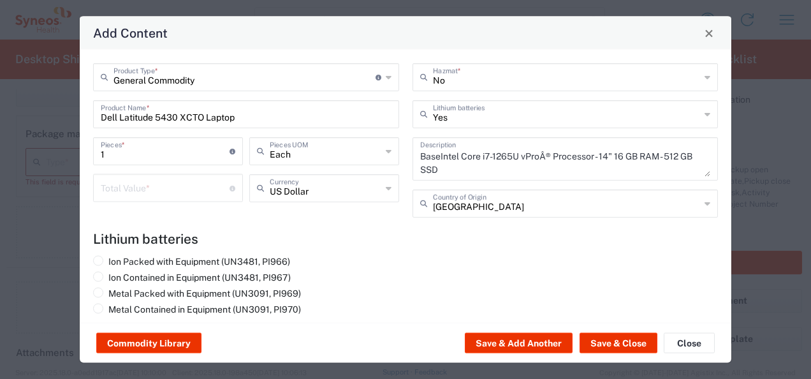
click at [681, 108] on icon at bounding box center [707, 114] width 6 height 20
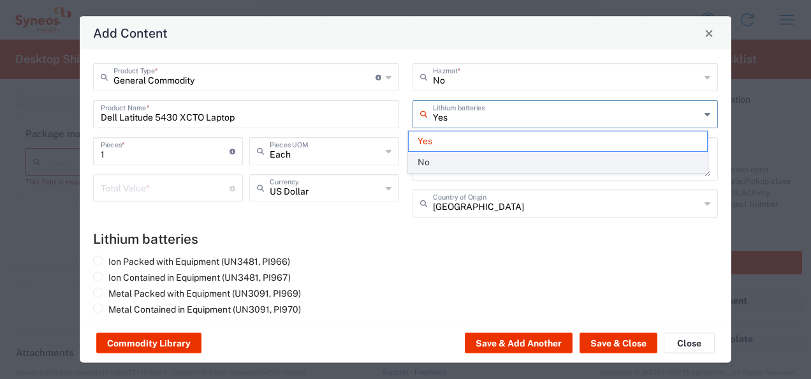
click at [480, 154] on span "No" at bounding box center [558, 162] width 298 height 20
type input "No"
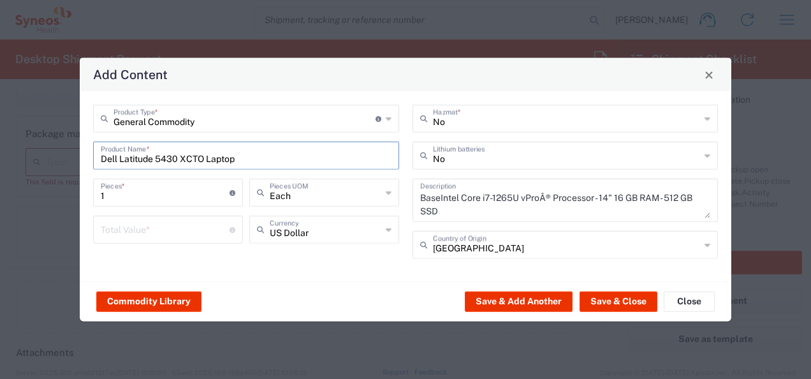
click at [317, 157] on input "Dell Latitude 5430 XCTO Laptop" at bounding box center [246, 154] width 291 height 22
click at [262, 154] on input "Dell Latitude 5430 XCTO Laptop" at bounding box center [246, 154] width 291 height 22
click at [624, 301] on button "Save & Close" at bounding box center [618, 301] width 78 height 20
click at [207, 225] on input "number" at bounding box center [165, 228] width 129 height 22
click at [140, 231] on input "number" at bounding box center [165, 228] width 129 height 22
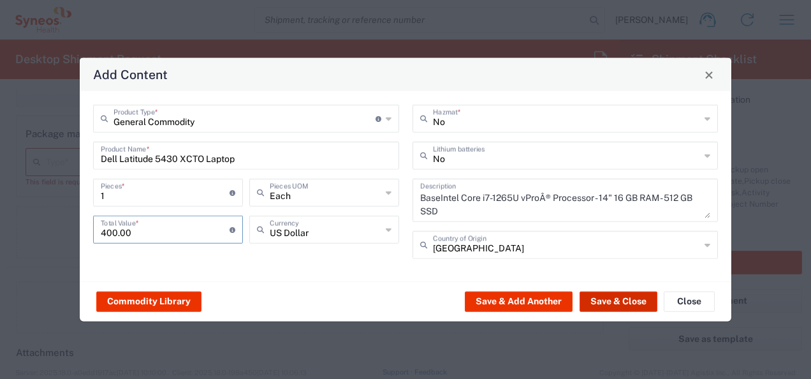
type input "400.00"
click at [612, 298] on button "Save & Close" at bounding box center [618, 301] width 78 height 20
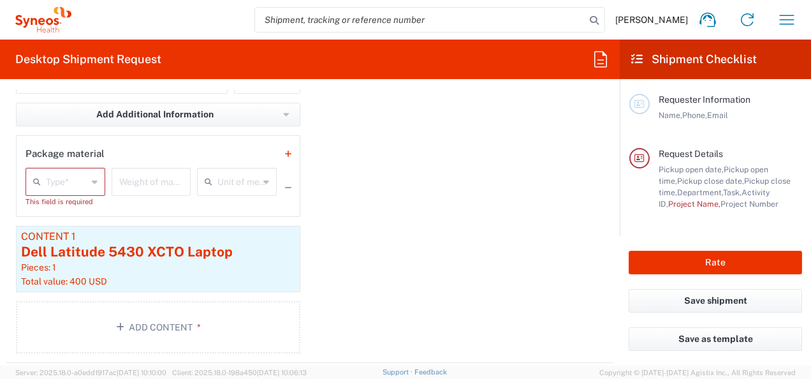
scroll to position [1379, 0]
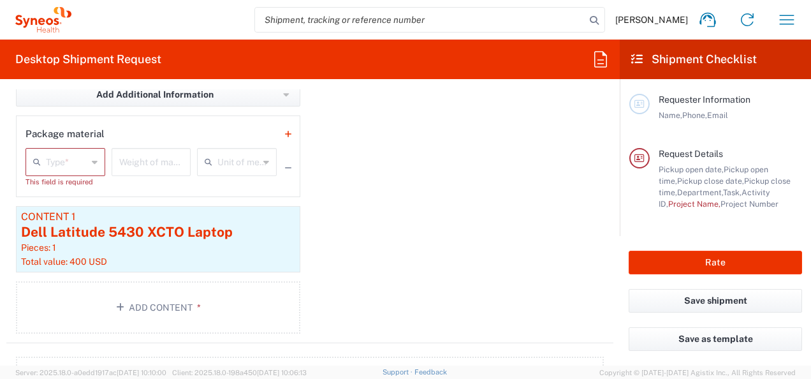
click at [93, 159] on icon at bounding box center [95, 162] width 6 height 20
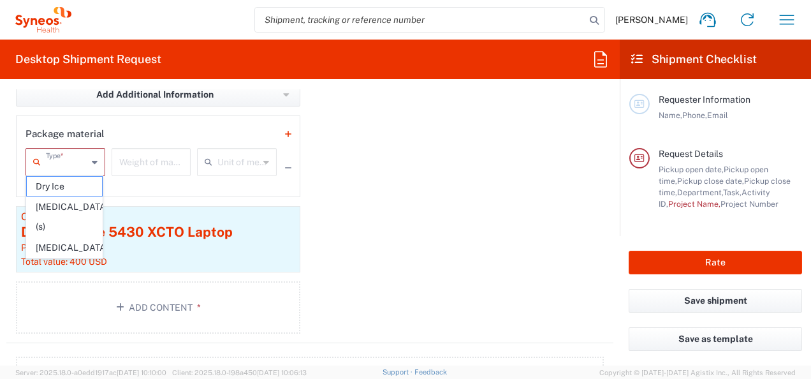
click at [370, 161] on div "Package 1 Large Box Type * Material used to package goods Medium Box Envelope L…" at bounding box center [309, 124] width 607 height 437
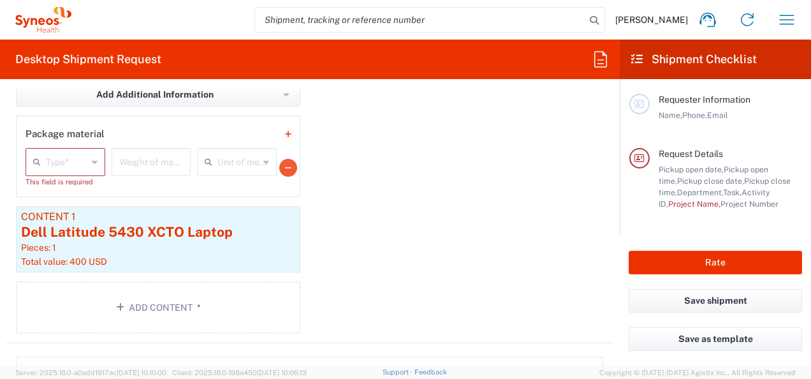
click at [285, 163] on icon "button" at bounding box center [288, 167] width 6 height 9
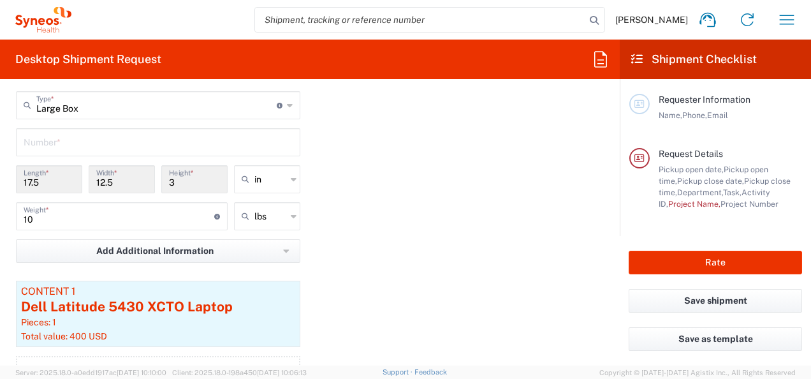
scroll to position [1252, 0]
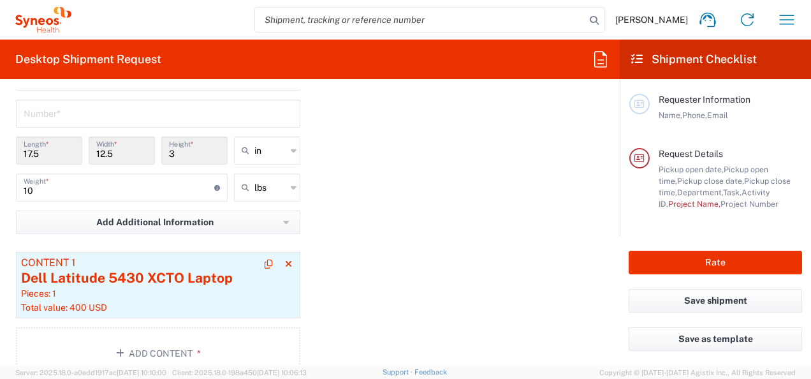
click at [142, 269] on div "Dell Latitude 5430 XCTO Laptop" at bounding box center [158, 277] width 274 height 19
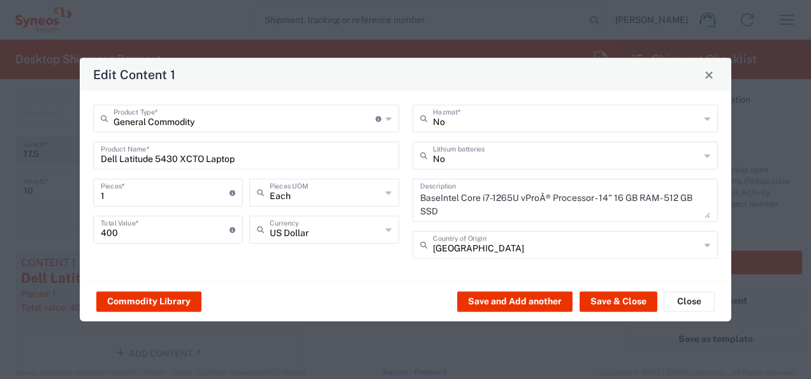
click at [681, 243] on icon at bounding box center [707, 245] width 6 height 20
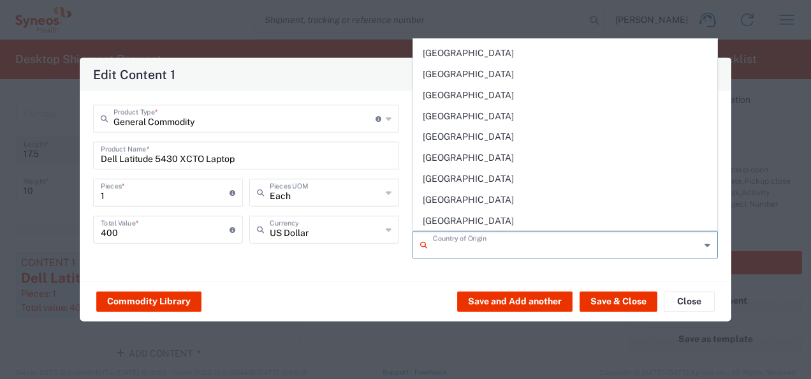
scroll to position [4781, 0]
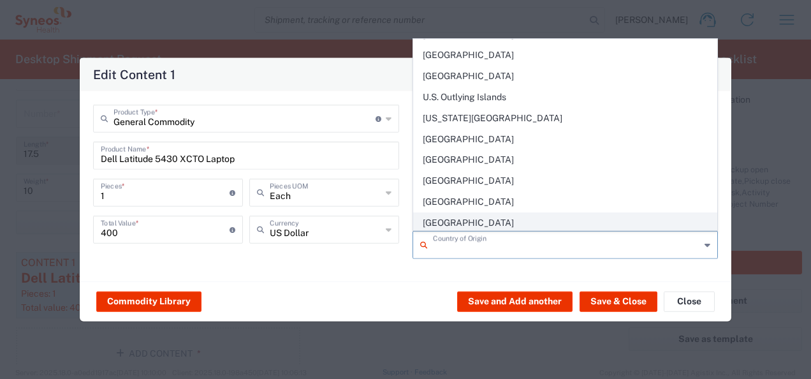
click at [465, 213] on span "[GEOGRAPHIC_DATA]" at bounding box center [565, 223] width 303 height 20
type input "[GEOGRAPHIC_DATA]"
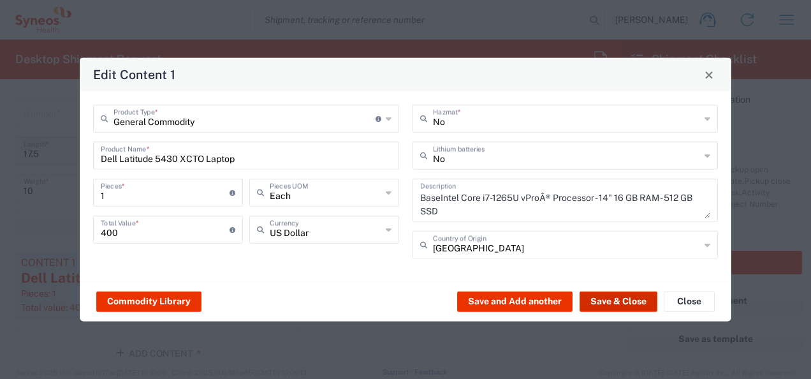
click at [604, 300] on button "Save & Close" at bounding box center [618, 301] width 78 height 20
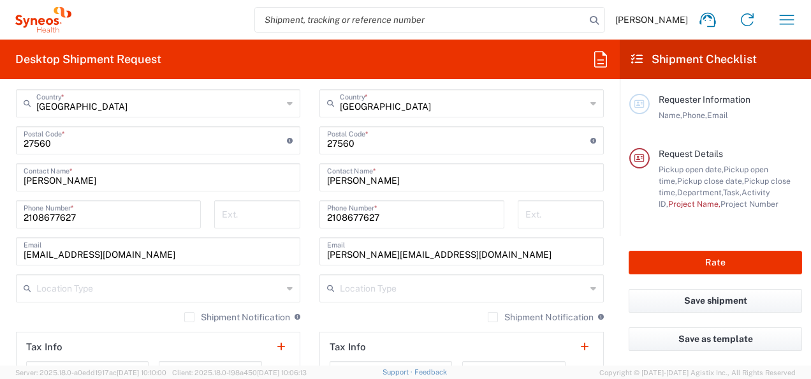
scroll to position [742, 0]
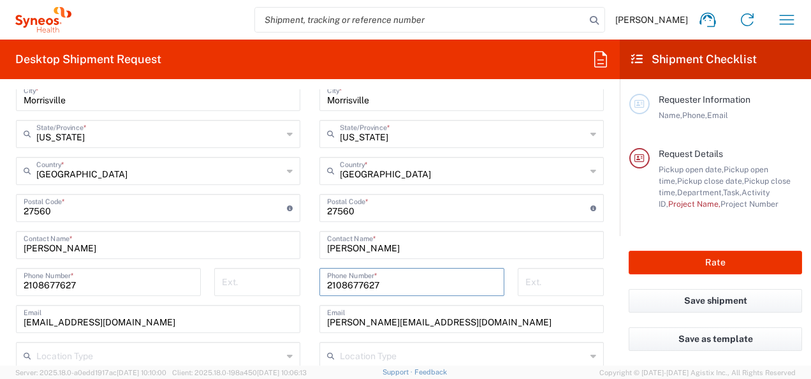
drag, startPoint x: 386, startPoint y: 283, endPoint x: 301, endPoint y: 282, distance: 84.8
click at [301, 282] on div "Ship From SYNEOS HEALTH LLC [GEOGRAPHIC_DATA] [GEOGRAPHIC_DATA] Location SYNEOS…" at bounding box center [309, 190] width 607 height 569
type input "9198769300"
drag, startPoint x: 456, startPoint y: 320, endPoint x: 317, endPoint y: 316, distance: 139.0
click at [319, 316] on div "[PERSON_NAME][EMAIL_ADDRESS][DOMAIN_NAME] Email" at bounding box center [461, 319] width 284 height 28
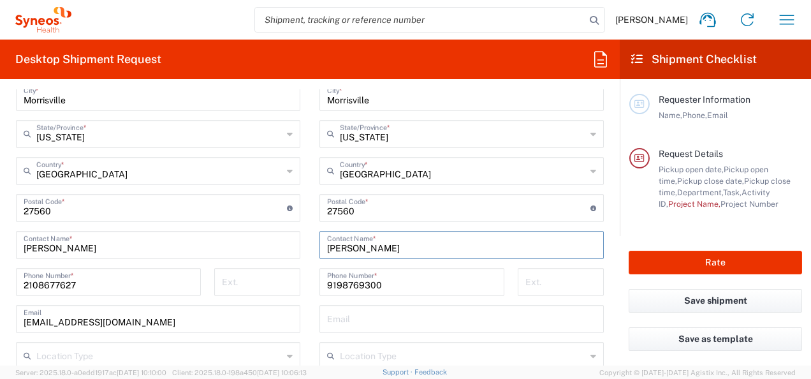
drag, startPoint x: 375, startPoint y: 249, endPoint x: 288, endPoint y: 247, distance: 87.3
click at [288, 247] on div "Ship From SYNEOS HEALTH LLC [GEOGRAPHIC_DATA] [GEOGRAPHIC_DATA] Location SYNEOS…" at bounding box center [309, 190] width 607 height 569
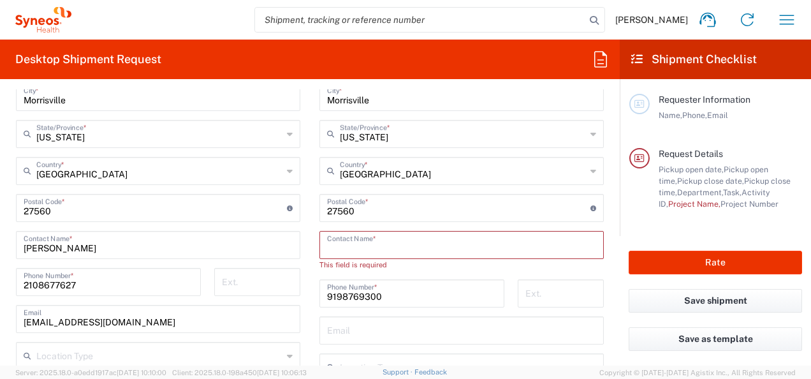
click at [345, 247] on input "text" at bounding box center [461, 244] width 269 height 22
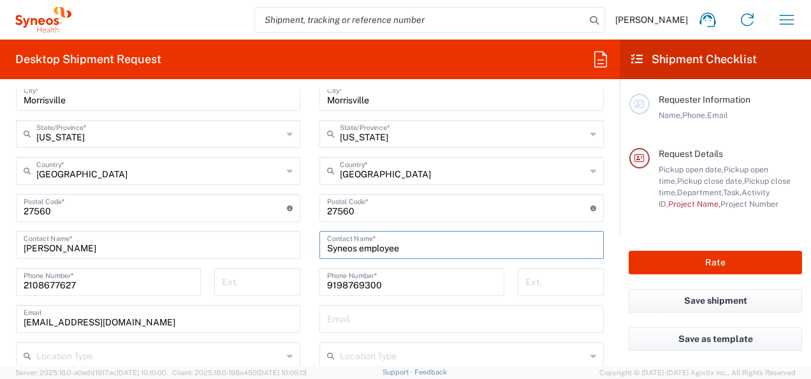
drag, startPoint x: 338, startPoint y: 250, endPoint x: 340, endPoint y: 265, distance: 15.5
click at [435, 237] on input "Syneos employee" at bounding box center [461, 244] width 269 height 22
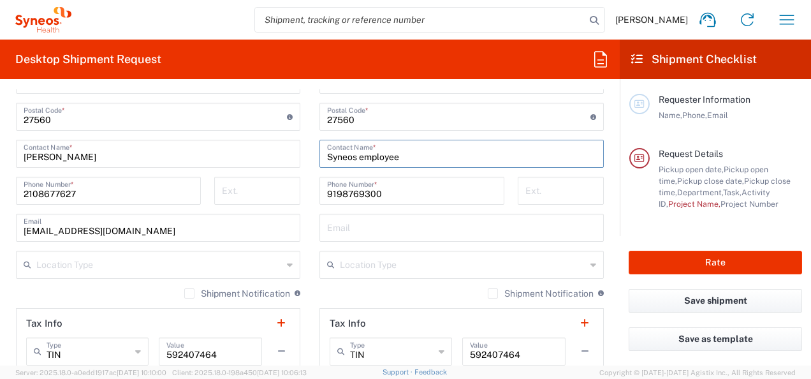
scroll to position [806, 0]
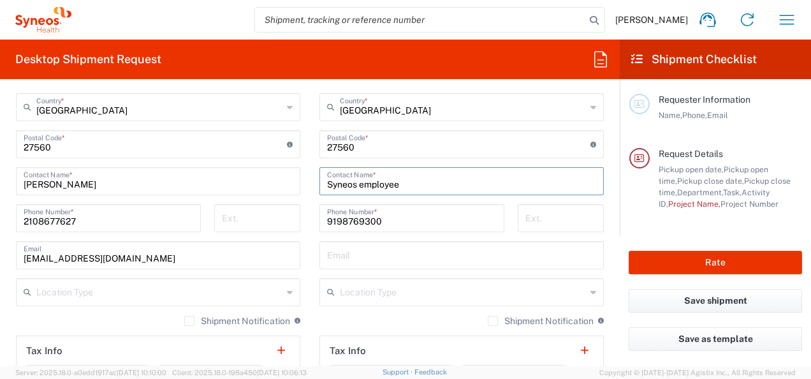
type input "Syneos employee"
drag, startPoint x: 79, startPoint y: 181, endPoint x: -3, endPoint y: 181, distance: 81.6
click at [78, 181] on input "[PERSON_NAME]" at bounding box center [158, 180] width 269 height 22
click at [0, 181] on html "[PERSON_NAME] Home Shipment estimator Shipment tracking Desktop shipment reques…" at bounding box center [405, 189] width 811 height 379
click at [66, 180] on input "[PERSON_NAME]" at bounding box center [158, 180] width 269 height 22
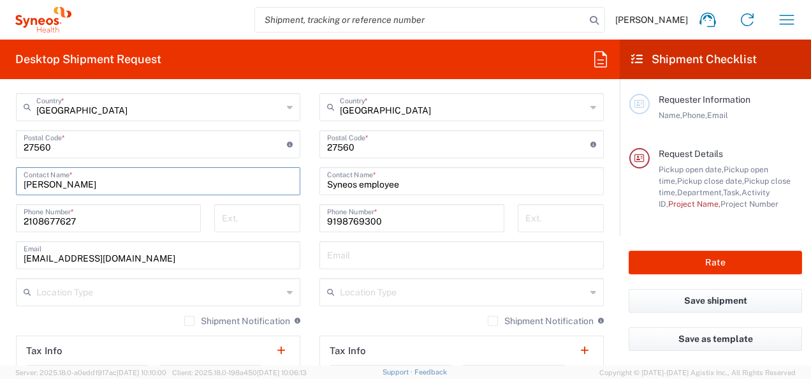
drag, startPoint x: 73, startPoint y: 182, endPoint x: 12, endPoint y: 182, distance: 61.2
click at [12, 182] on main "SYNEOS HEALTH LLC [GEOGRAPHIC_DATA] [GEOGRAPHIC_DATA] Location SYNEOS HEALTH LL…" at bounding box center [157, 138] width 303 height 535
type input "Syneos"
drag, startPoint x: 85, startPoint y: 222, endPoint x: 20, endPoint y: 215, distance: 65.3
click at [20, 215] on div "[PHONE_NUMBER] Phone Number *" at bounding box center [108, 218] width 185 height 28
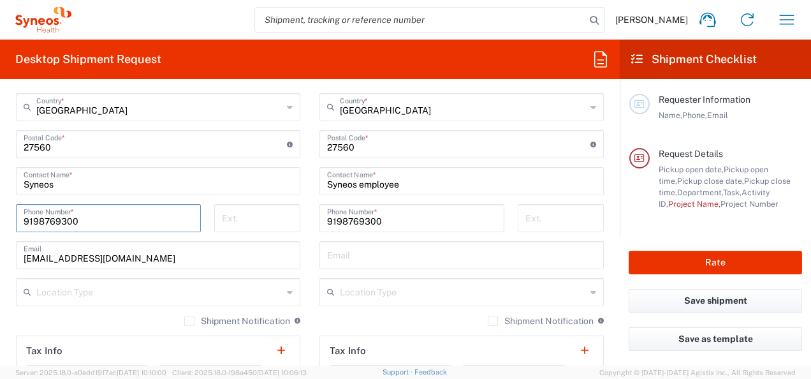
type input "9198769300"
drag, startPoint x: 62, startPoint y: 250, endPoint x: -3, endPoint y: 249, distance: 64.4
click at [0, 249] on html "[PERSON_NAME] Home Shipment estimator Shipment tracking Desktop shipment reques…" at bounding box center [405, 189] width 811 height 379
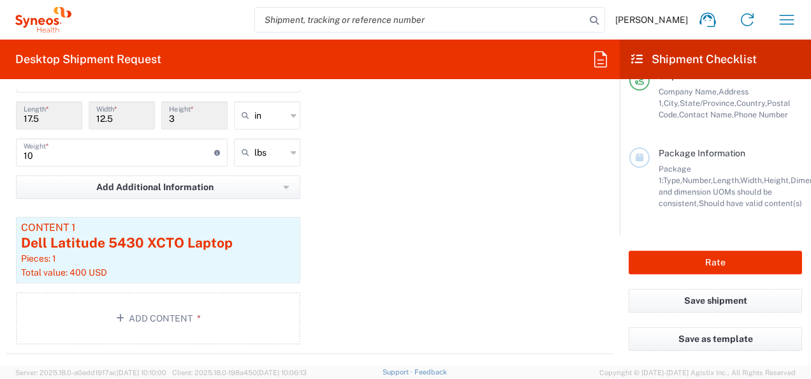
scroll to position [1136, 0]
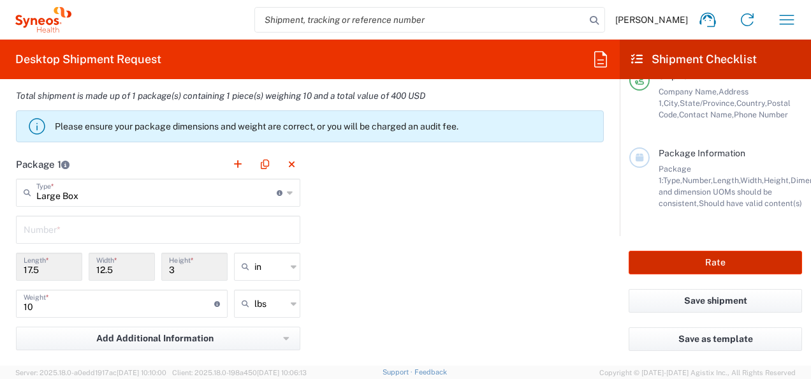
click at [681, 263] on button "Rate" at bounding box center [714, 263] width 173 height 24
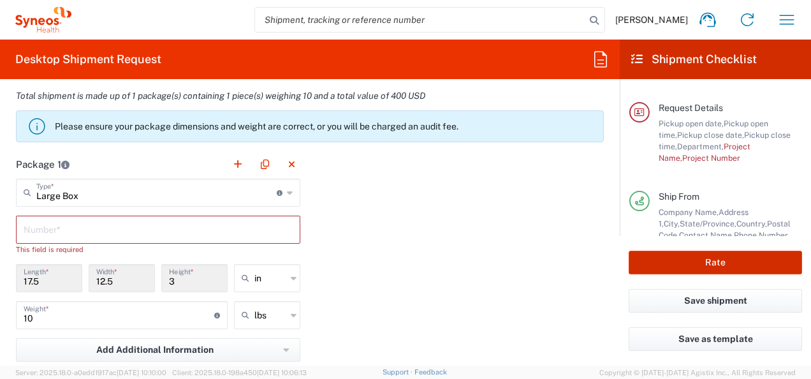
scroll to position [20, 0]
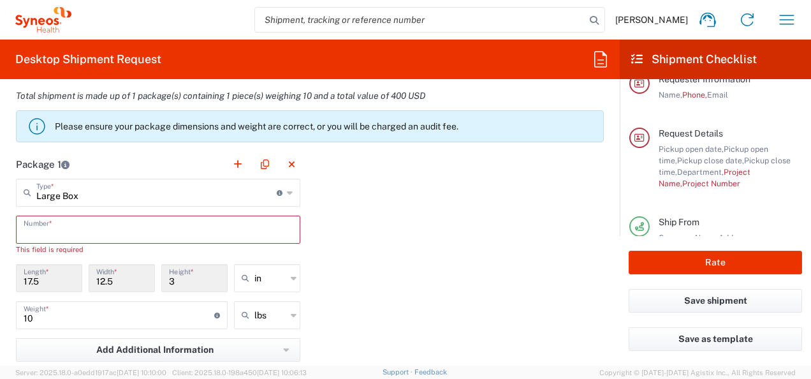
click at [90, 223] on input "text" at bounding box center [158, 228] width 269 height 22
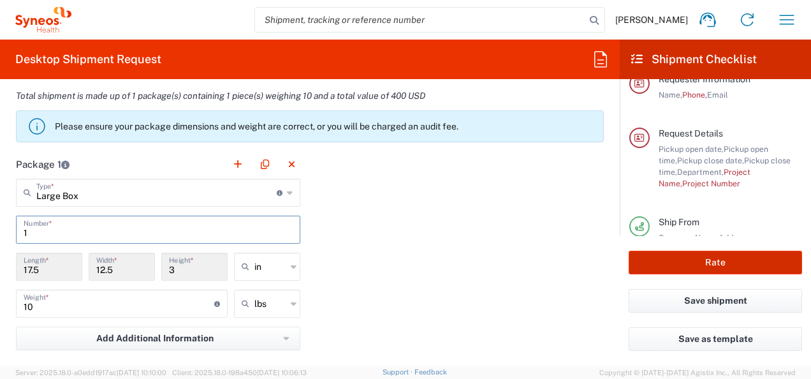
type input "1"
click at [681, 263] on button "Rate" at bounding box center [714, 263] width 173 height 24
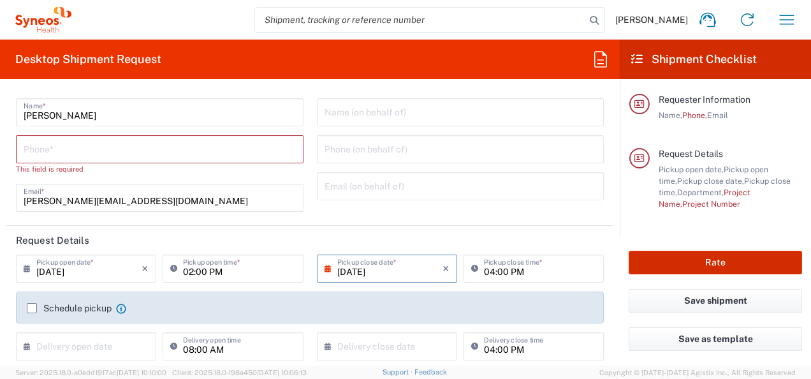
scroll to position [0, 0]
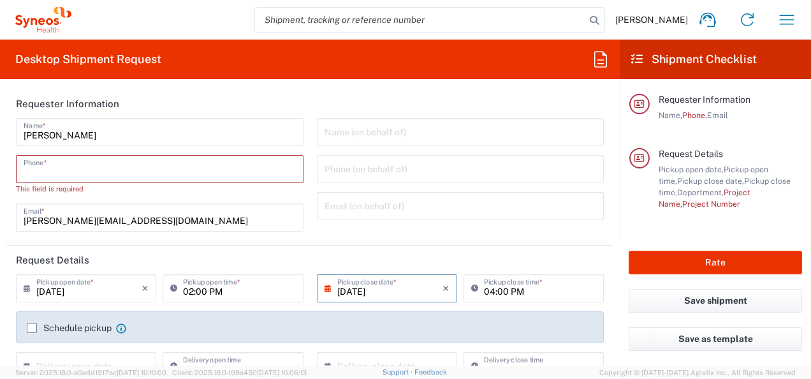
click at [56, 170] on input "tel" at bounding box center [160, 168] width 272 height 22
type input "2108677627"
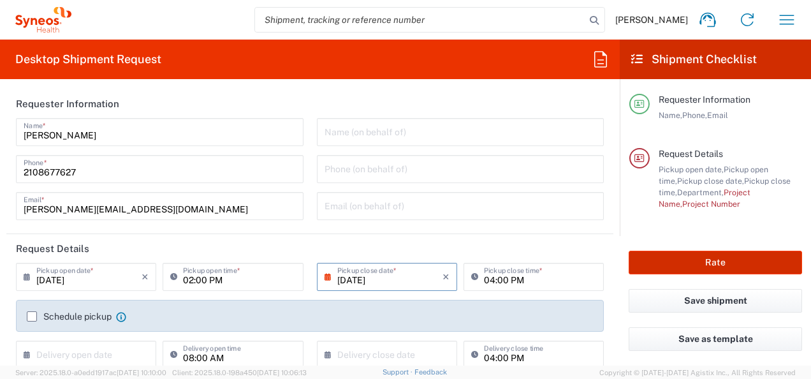
click at [681, 264] on button "Rate" at bounding box center [714, 263] width 173 height 24
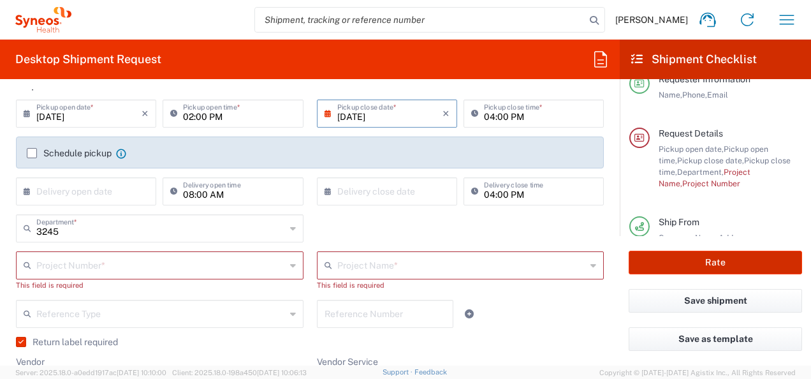
scroll to position [191, 0]
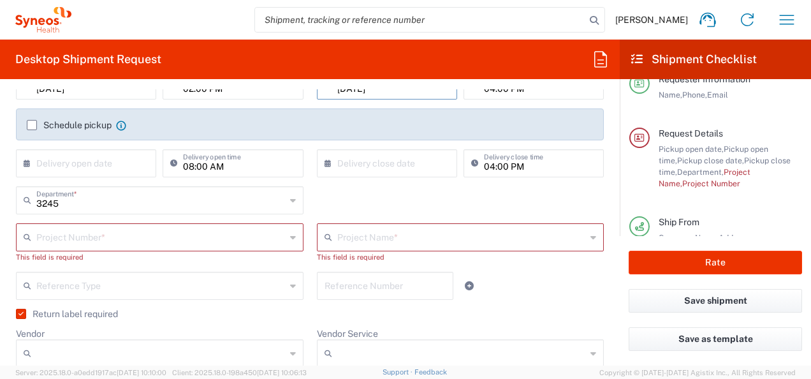
click at [284, 241] on div "Project Number *" at bounding box center [159, 237] width 287 height 28
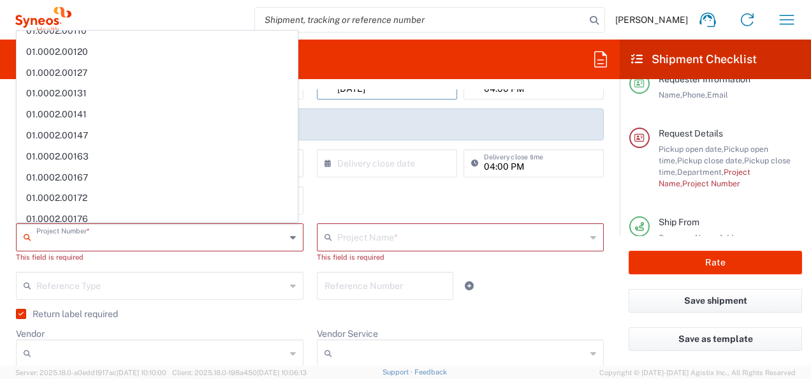
scroll to position [0, 0]
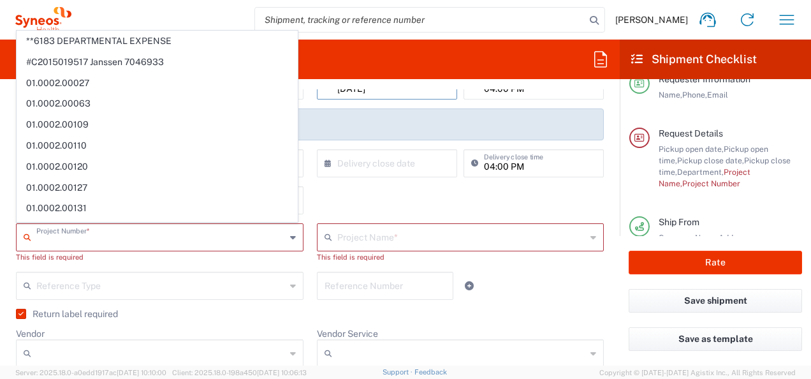
click at [129, 41] on span "**6183 DEPARTMENTAL EXPENSE" at bounding box center [157, 41] width 280 height 20
type input "**6183 DEPARTMENTAL EXPENSE"
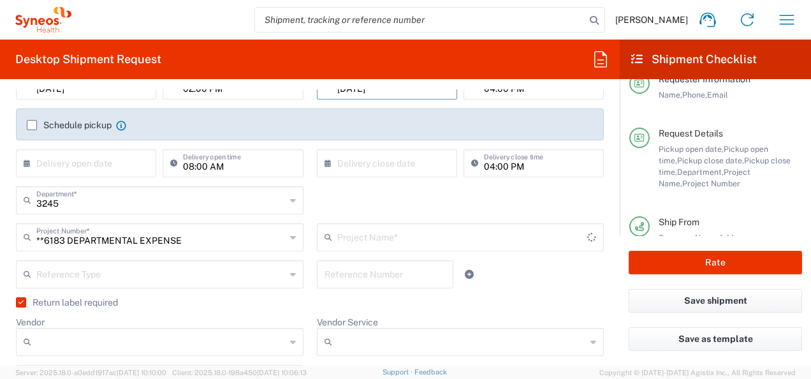
type input "6183"
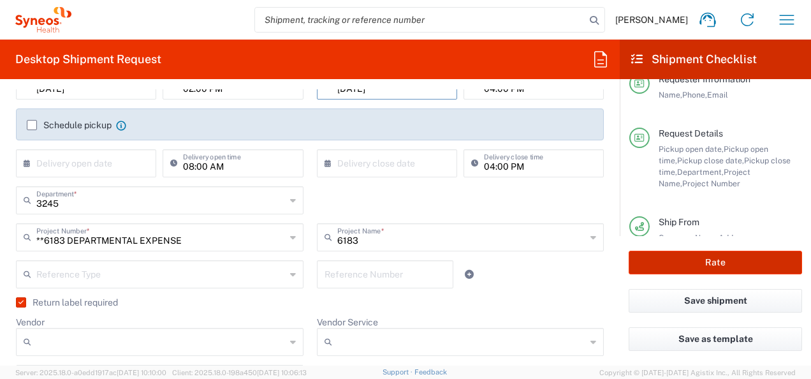
click at [681, 261] on button "Rate" at bounding box center [714, 263] width 173 height 24
type input "**6183 DEPARTMENTAL EXPENSE"
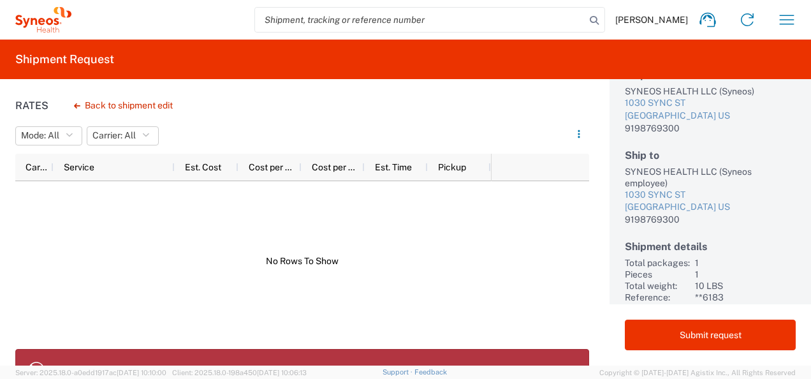
scroll to position [124, 0]
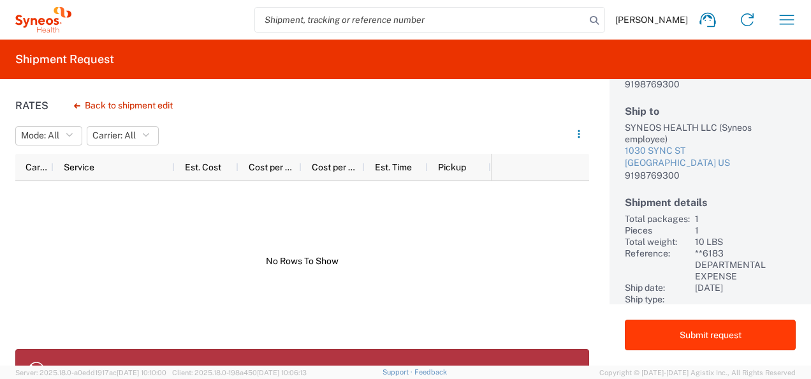
click at [681, 328] on button "Submit request" at bounding box center [710, 334] width 171 height 31
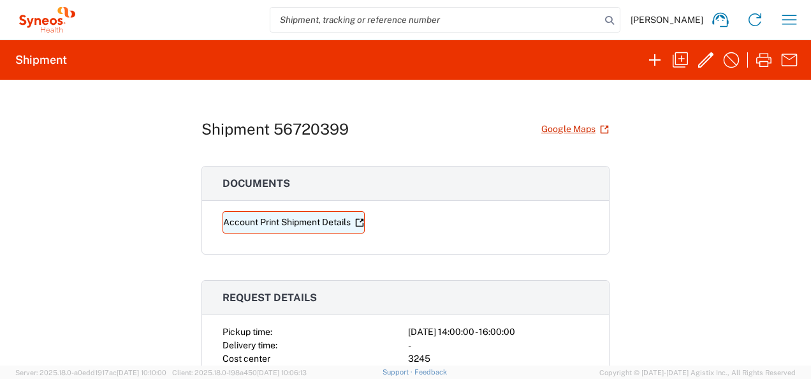
click at [279, 223] on link "Account Print Shipment Details" at bounding box center [293, 222] width 142 height 22
click at [681, 173] on div "Shipment 56720399 Google Maps Documents Account Print Shipment Details Request …" at bounding box center [405, 223] width 811 height 286
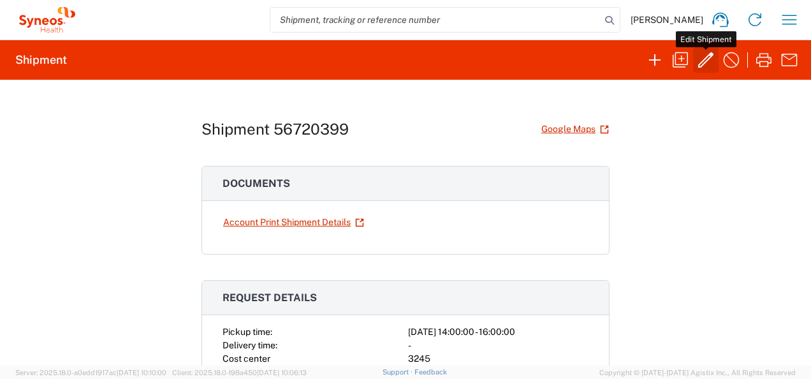
click at [681, 61] on icon "button" at bounding box center [705, 60] width 20 height 20
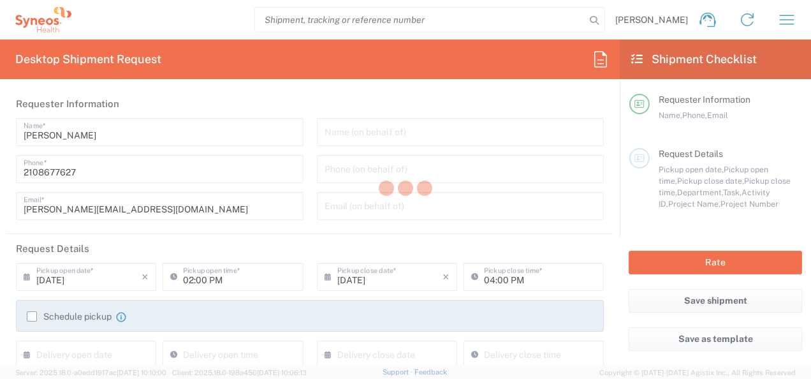
type input "3245"
type input "**6183 DEPARTMENTAL EXPENSE"
type input "6183"
type input "[US_STATE]"
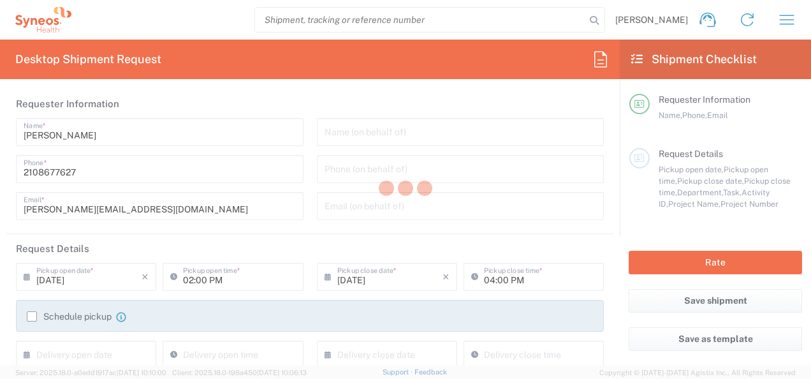
type input "Large Box"
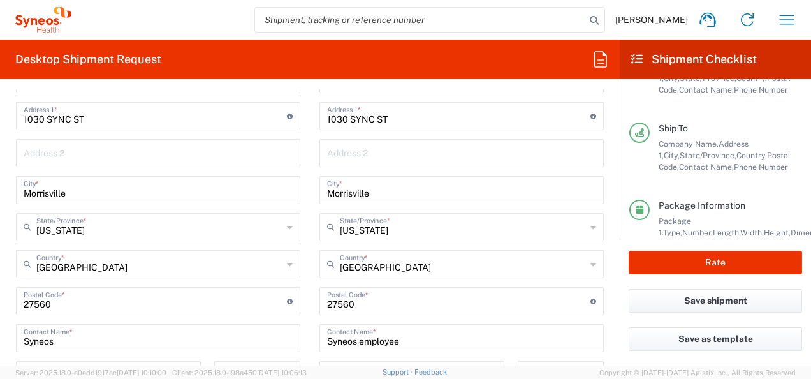
scroll to position [254, 0]
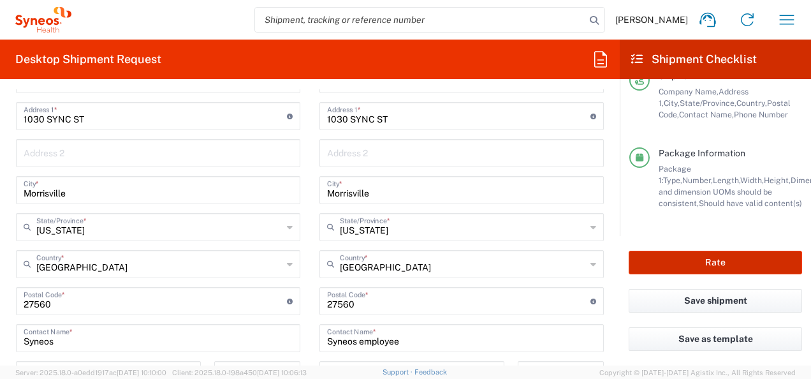
click at [681, 262] on button "Rate" at bounding box center [714, 263] width 173 height 24
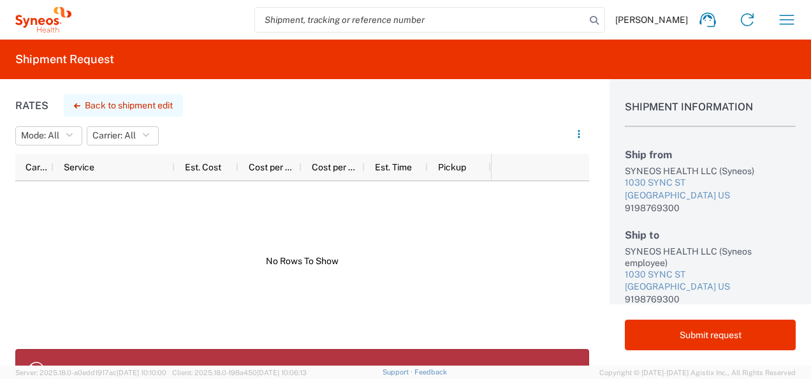
click at [147, 106] on button "Back to shipment edit" at bounding box center [123, 105] width 119 height 22
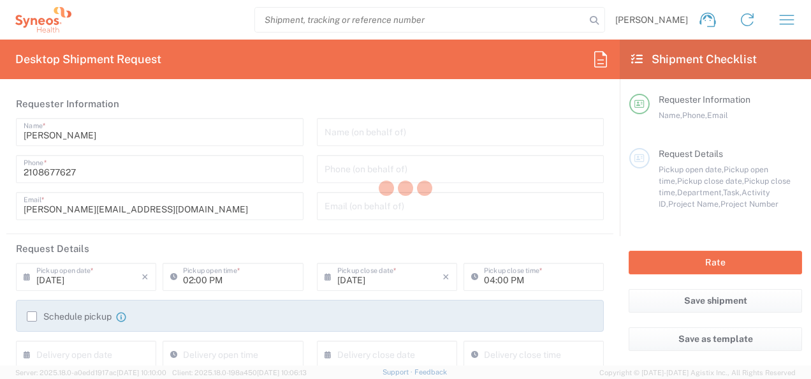
type input "3245"
type input "**6183 DEPARTMENTAL EXPENSE"
type input "6183"
type input "[US_STATE]"
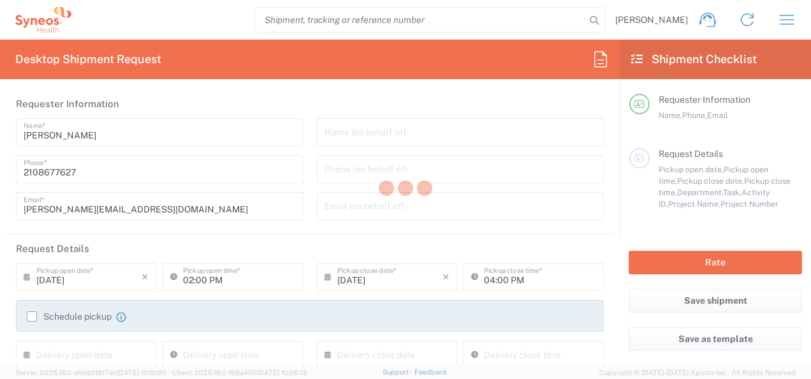
type input "Large Box"
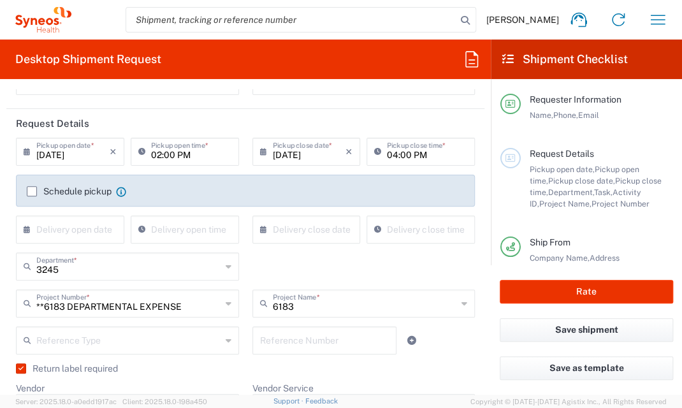
scroll to position [127, 0]
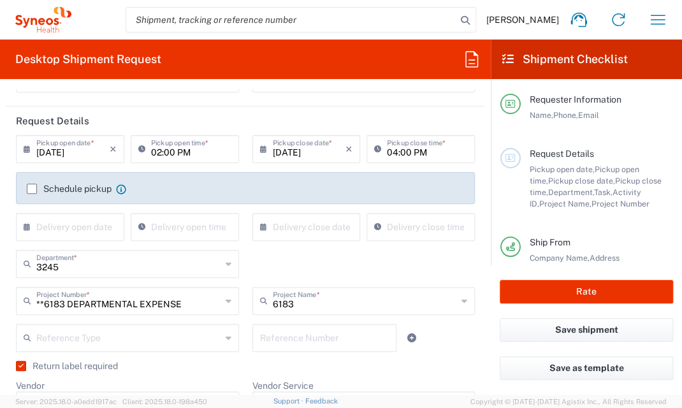
click at [110, 148] on icon "×" at bounding box center [113, 149] width 7 height 20
click at [309, 183] on agx-checkbox-control "Schedule pickup When scheduling a pickup please be sure to meet the following c…" at bounding box center [245, 188] width 437 height 11
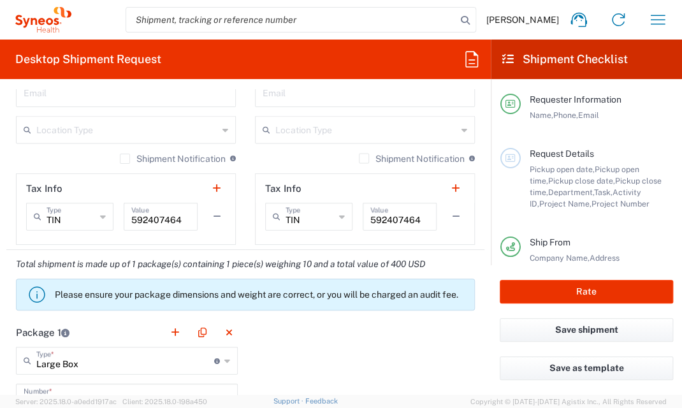
scroll to position [1020, 0]
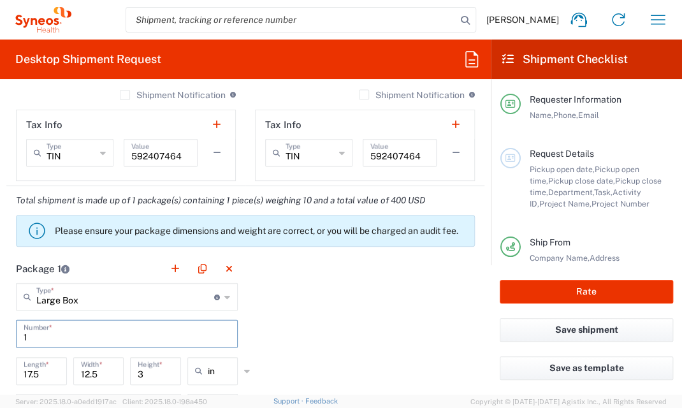
click at [34, 337] on input "1" at bounding box center [127, 333] width 207 height 22
type input "2"
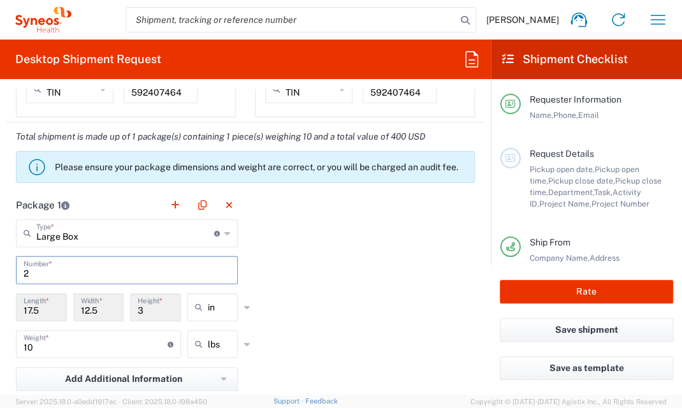
click at [32, 275] on input "2" at bounding box center [127, 269] width 207 height 22
click at [323, 268] on div "Package 1 Large Box Type * Material used to package goods Large Box Envelope Me…" at bounding box center [245, 368] width 478 height 355
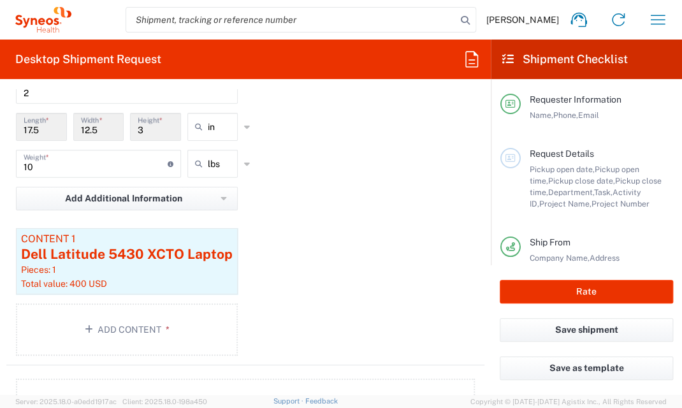
scroll to position [1339, 0]
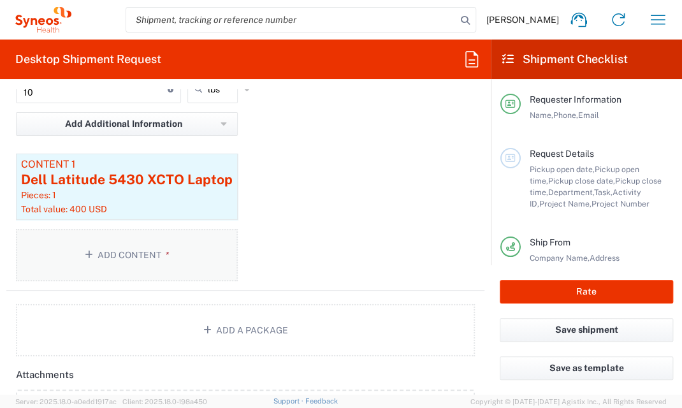
click at [89, 252] on icon "button" at bounding box center [91, 255] width 13 height 9
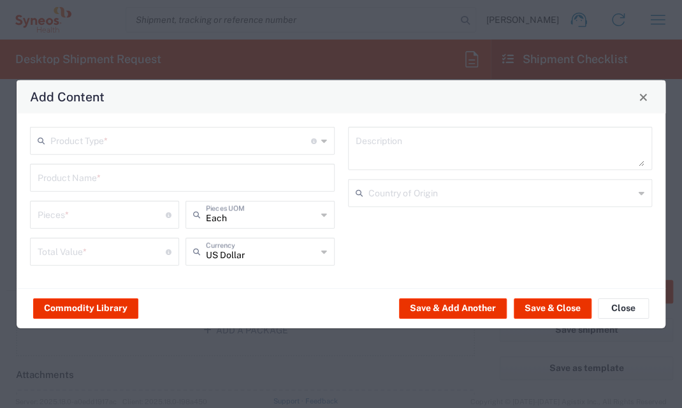
click at [328, 140] on div "Product Type * Document: Paper document generated internally by Syneos, a clien…" at bounding box center [182, 141] width 305 height 28
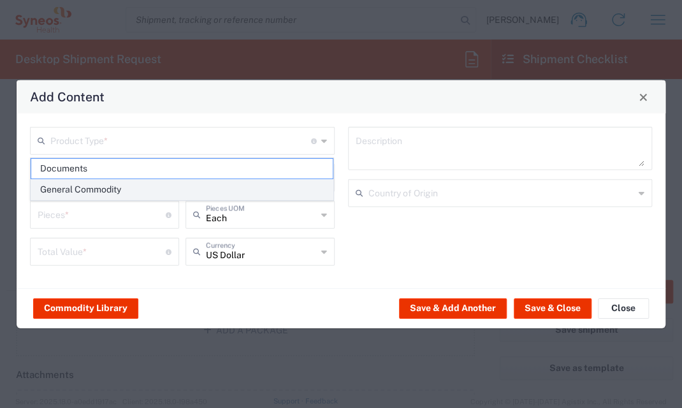
click at [138, 185] on span "General Commodity" at bounding box center [182, 190] width 302 height 20
type input "General Commodity"
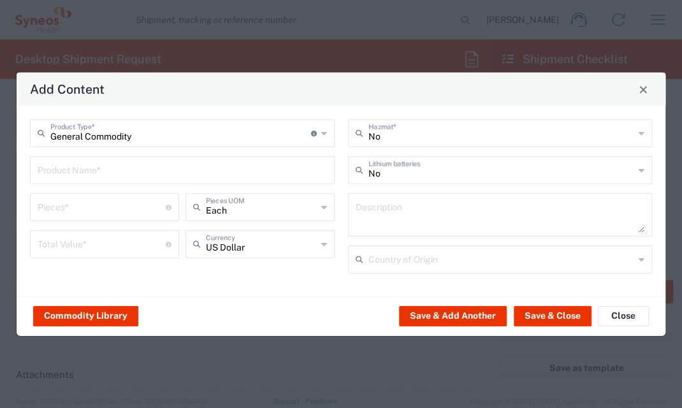
click at [89, 170] on input "text" at bounding box center [182, 169] width 289 height 22
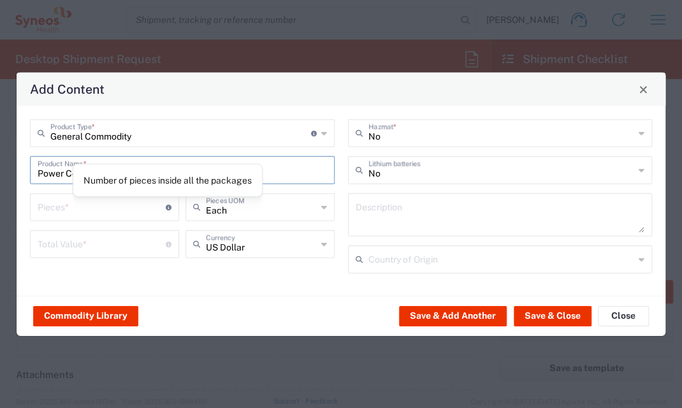
type input "Power Cord"
click at [167, 208] on icon at bounding box center [169, 207] width 6 height 6
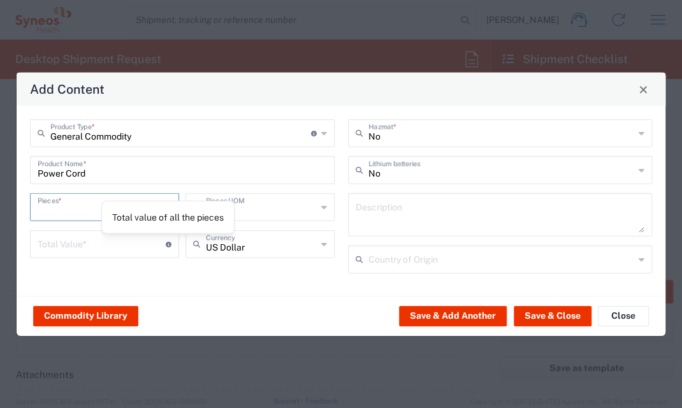
click at [168, 241] on div "Total value of all the pieces" at bounding box center [169, 244] width 6 height 6
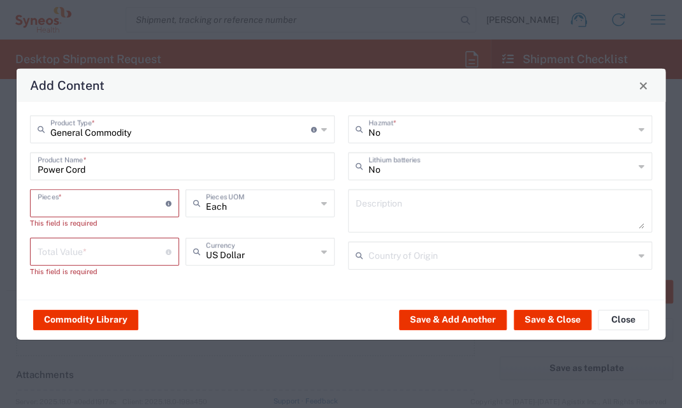
click at [97, 216] on div "Pieces * Number of pieces inside all the packages" at bounding box center [104, 203] width 149 height 28
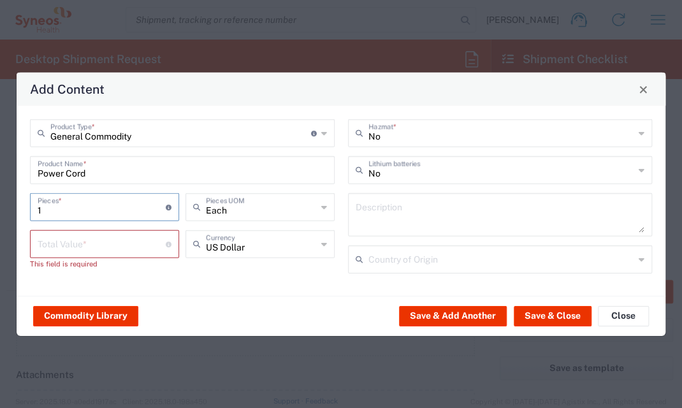
type input "1"
click at [54, 240] on input "number" at bounding box center [102, 243] width 128 height 22
type input "25.00"
click at [156, 283] on div "General Commodity Product Type * Document: Paper document generated internally …" at bounding box center [341, 201] width 649 height 190
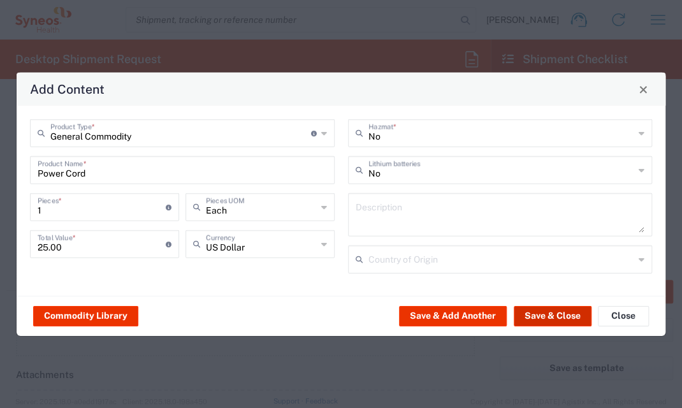
click at [546, 314] on button "Save & Close" at bounding box center [553, 315] width 78 height 20
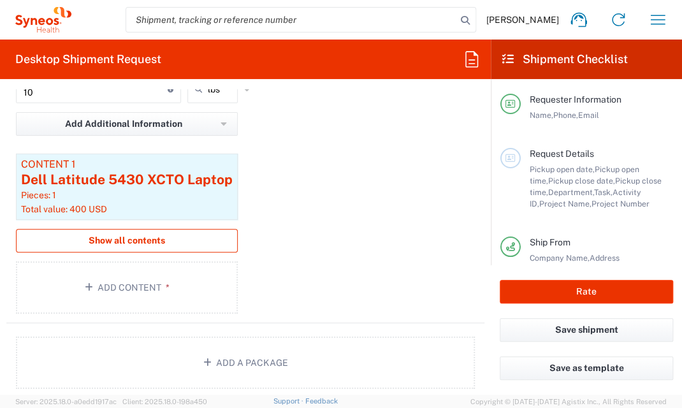
click at [130, 242] on span "Show all contents" at bounding box center [127, 241] width 76 height 12
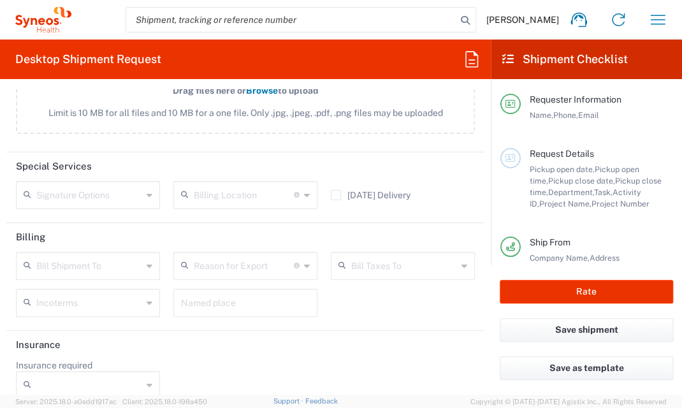
scroll to position [1785, 0]
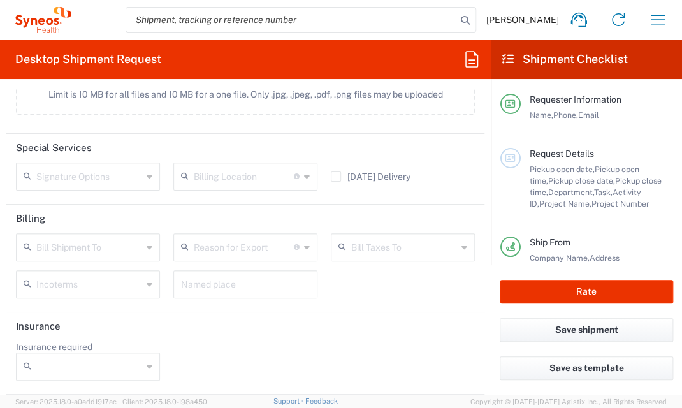
click at [147, 254] on icon at bounding box center [150, 247] width 6 height 20
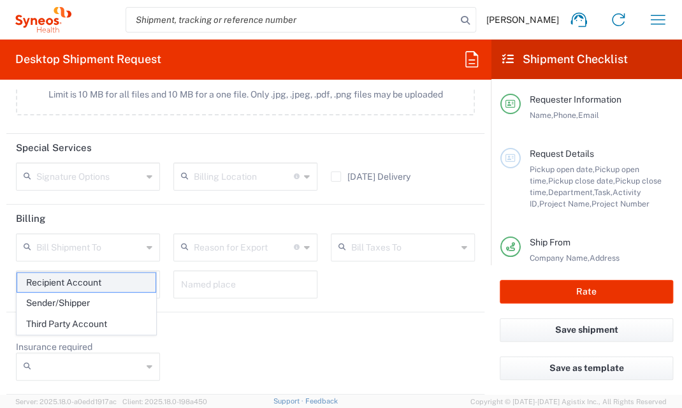
click at [84, 283] on span "Recipient Account" at bounding box center [86, 283] width 138 height 20
type input "Recipient Account"
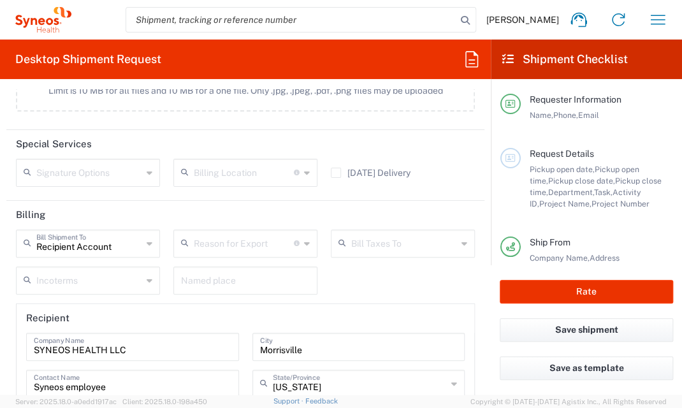
click at [304, 254] on icon at bounding box center [307, 243] width 6 height 20
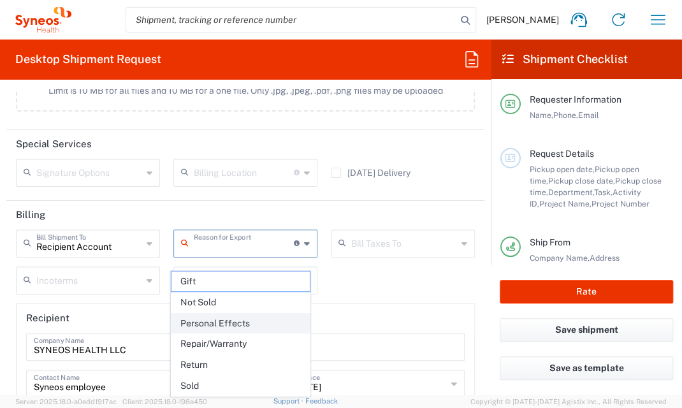
scroll to position [1849, 0]
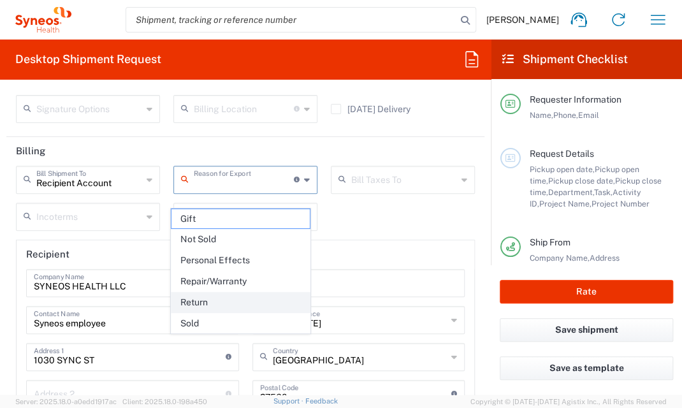
click at [222, 294] on span "Return" at bounding box center [240, 303] width 138 height 20
type input "Return"
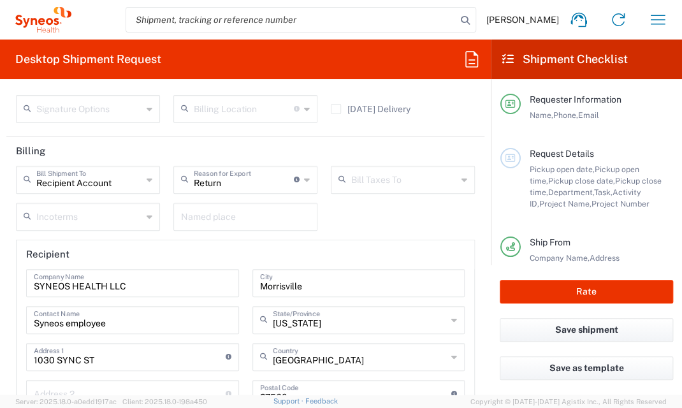
click at [422, 188] on input "text" at bounding box center [404, 179] width 106 height 22
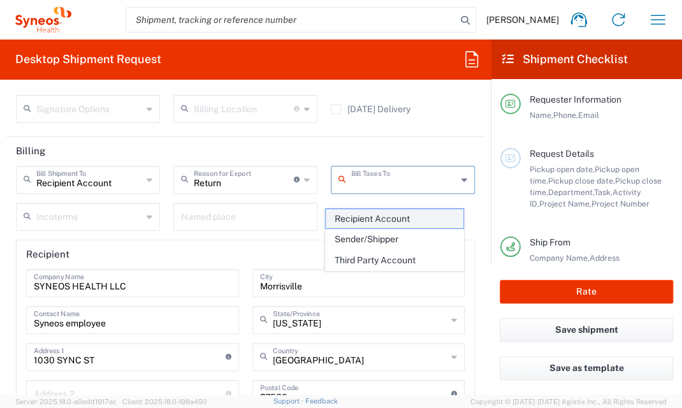
click at [400, 215] on span "Recipient Account" at bounding box center [395, 219] width 138 height 20
type input "Recipient Account"
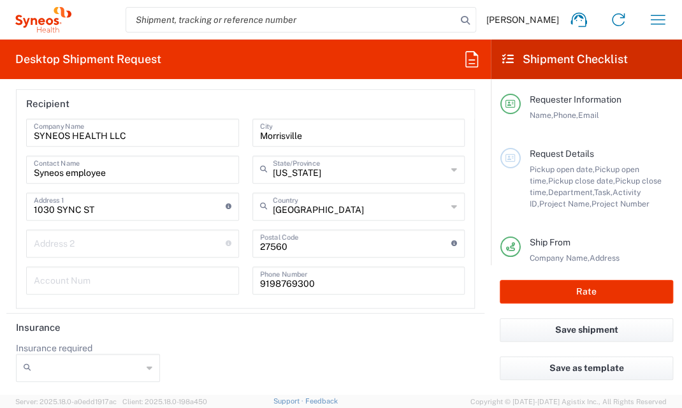
scroll to position [2010, 0]
click at [147, 367] on icon at bounding box center [150, 366] width 6 height 20
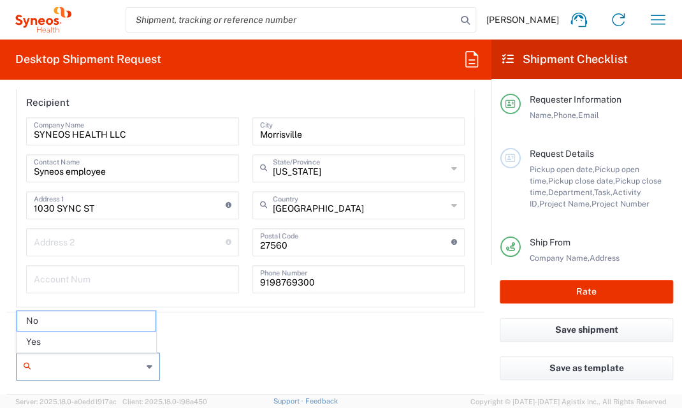
drag, startPoint x: 79, startPoint y: 320, endPoint x: 349, endPoint y: 328, distance: 269.8
click at [79, 319] on span "No" at bounding box center [86, 321] width 138 height 20
type input "No"
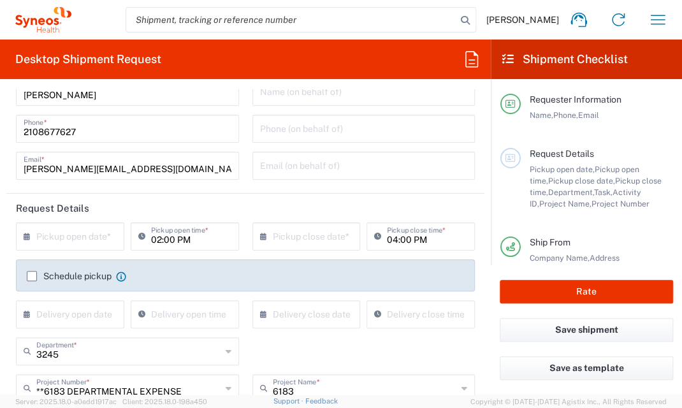
scroll to position [0, 0]
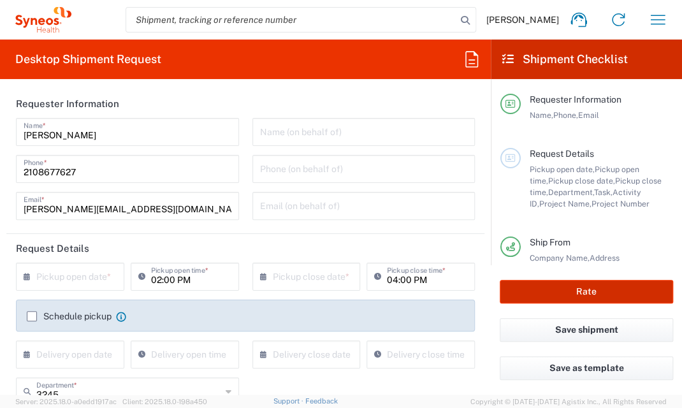
click at [565, 289] on button "Rate" at bounding box center [586, 292] width 173 height 24
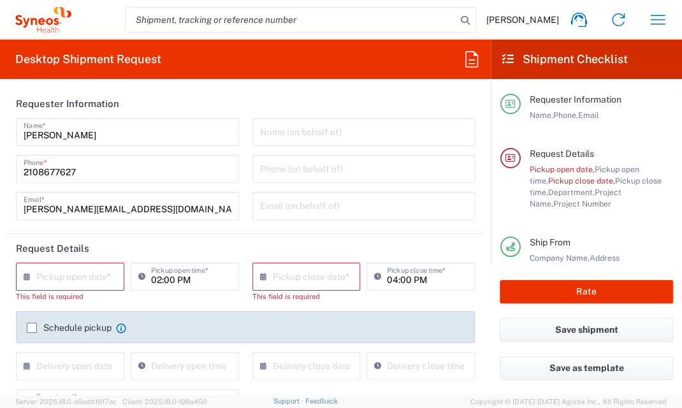
click at [79, 275] on input "text" at bounding box center [72, 276] width 73 height 22
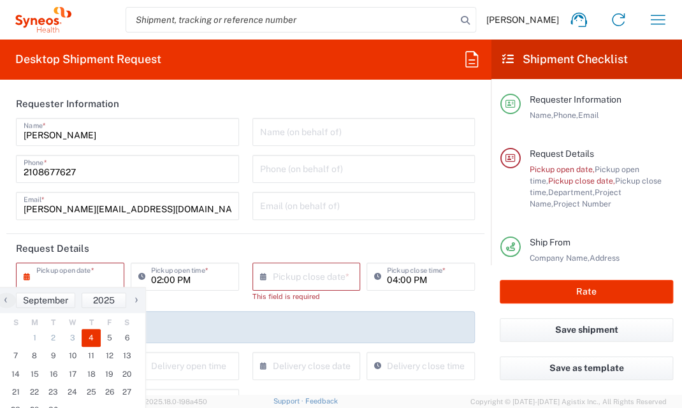
click at [94, 336] on span "4" at bounding box center [91, 338] width 19 height 18
type input "[DATE]"
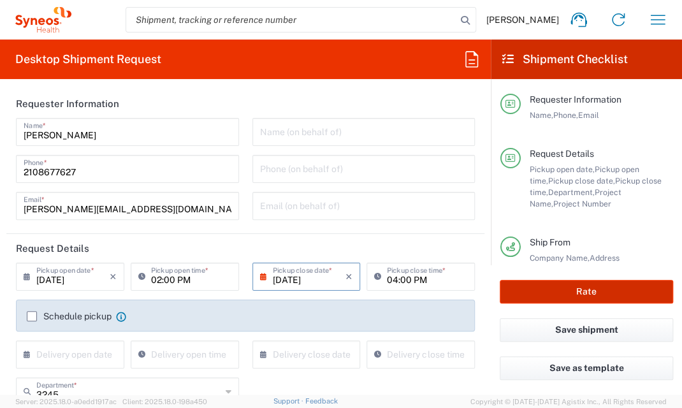
click at [579, 293] on button "Rate" at bounding box center [586, 292] width 173 height 24
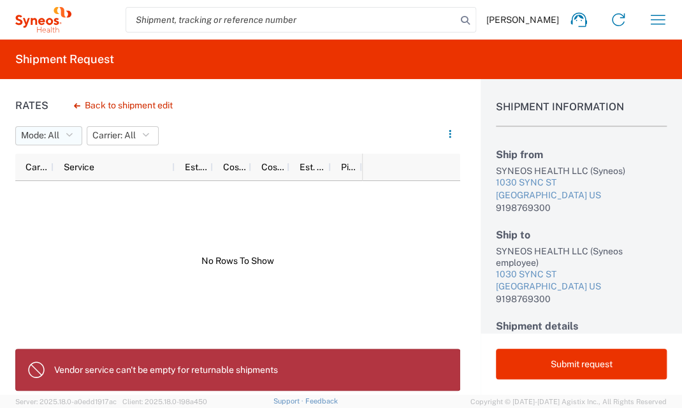
click at [74, 133] on button "Mode: All" at bounding box center [48, 135] width 67 height 19
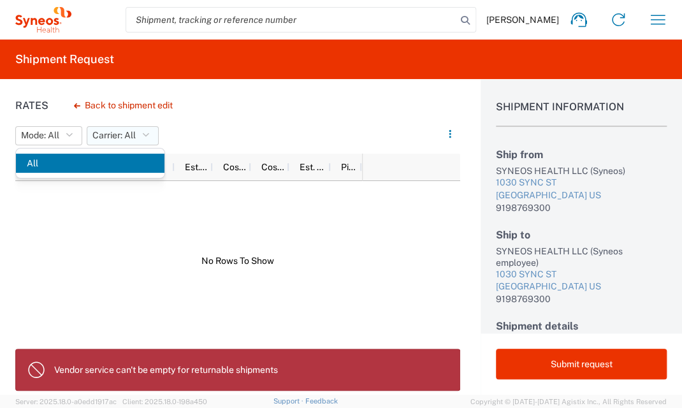
click at [122, 132] on span "Carrier: All" at bounding box center [113, 135] width 43 height 12
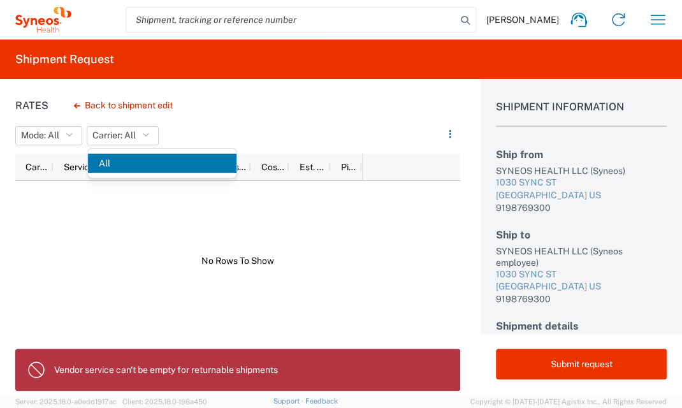
click at [241, 246] on div at bounding box center [188, 261] width 347 height 160
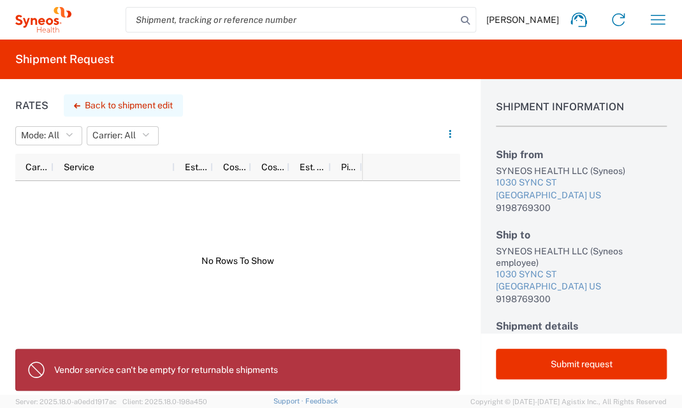
click at [104, 100] on button "Back to shipment edit" at bounding box center [123, 105] width 119 height 22
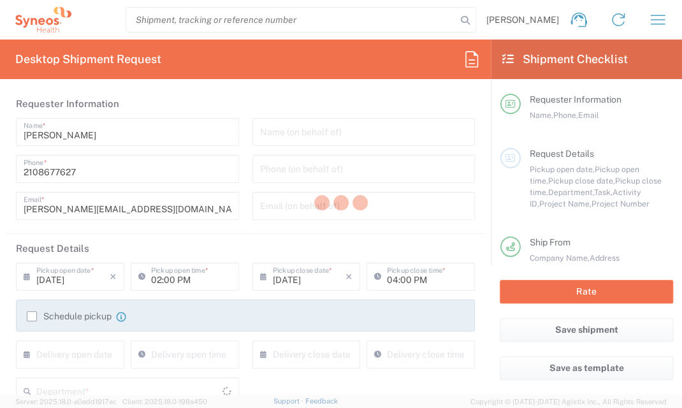
type input "3245"
type input "**6183 DEPARTMENTAL EXPENSE"
type input "6183"
type input "[US_STATE]"
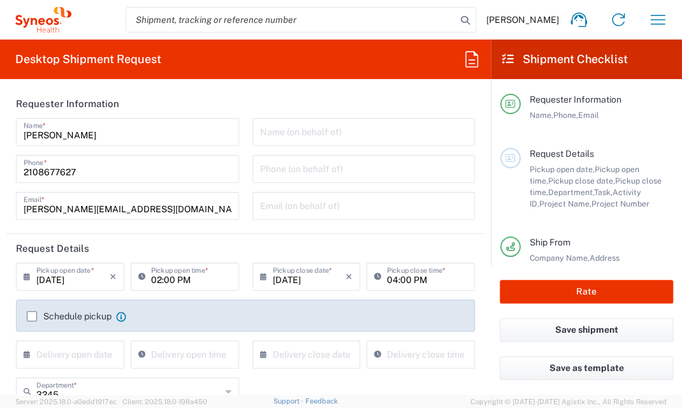
type input "[US_STATE]"
type input "Large Box"
type input "[US_STATE]"
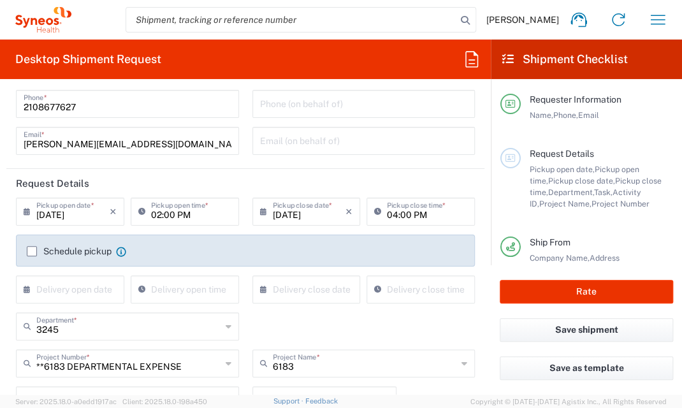
scroll to position [64, 0]
click at [73, 211] on input "[DATE]" at bounding box center [72, 212] width 73 height 22
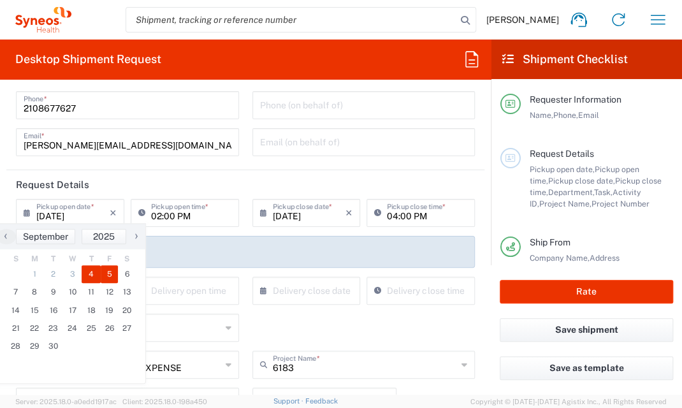
click at [105, 271] on span "5" at bounding box center [110, 274] width 18 height 18
type input "[DATE]"
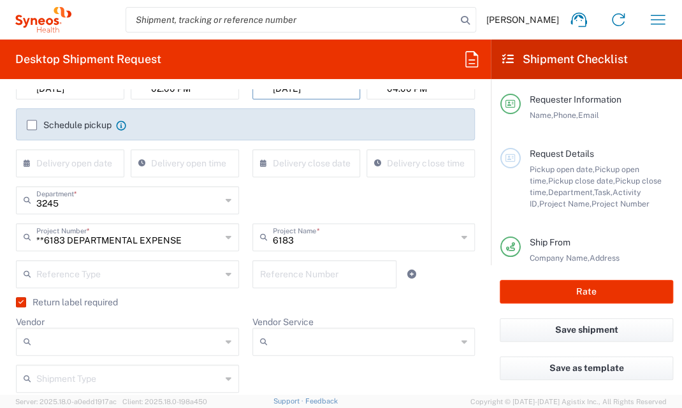
scroll to position [255, 0]
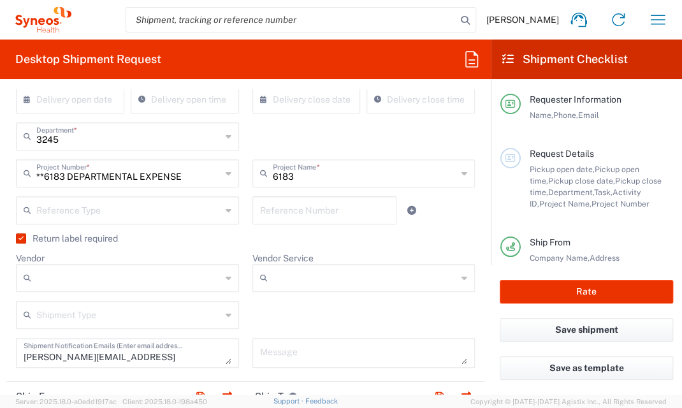
click at [199, 277] on input "Vendor" at bounding box center [128, 278] width 185 height 20
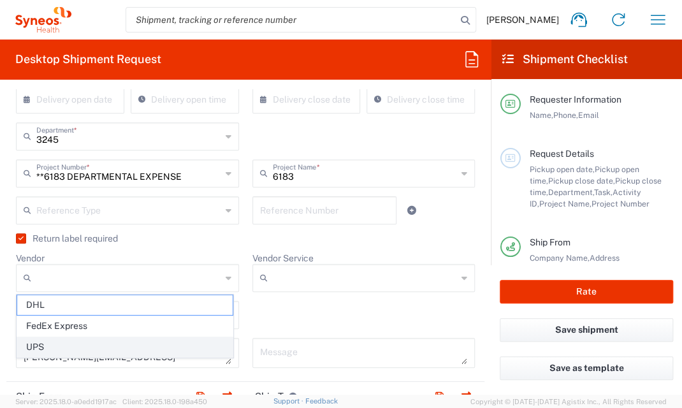
click at [69, 344] on span "UPS" at bounding box center [124, 347] width 215 height 20
type input "UPS"
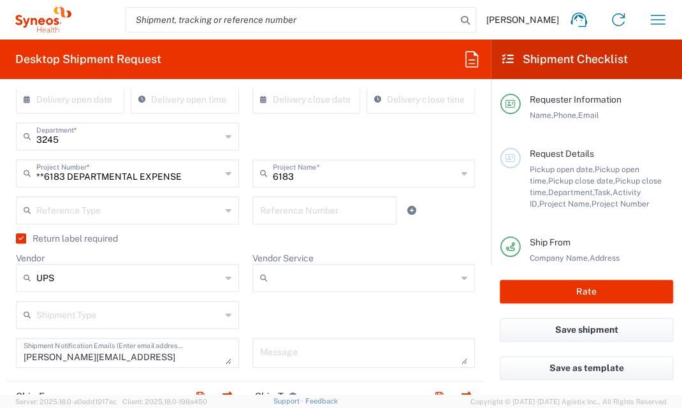
click at [461, 277] on icon at bounding box center [464, 278] width 6 height 20
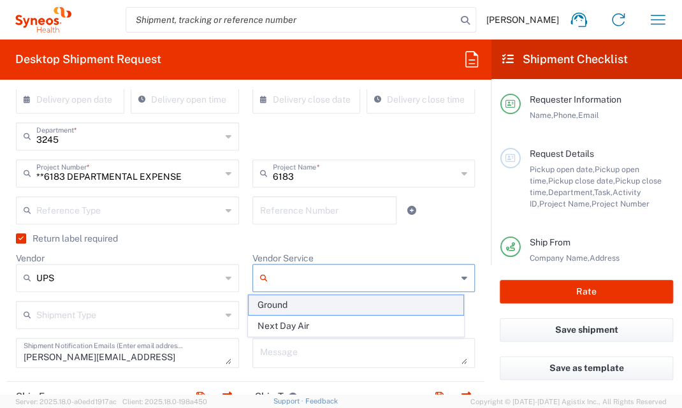
click at [317, 303] on span "Ground" at bounding box center [356, 305] width 215 height 20
type input "Ground"
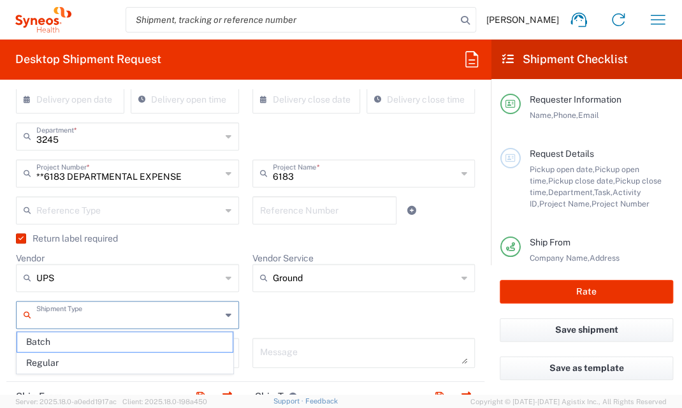
click at [98, 312] on input "text" at bounding box center [128, 314] width 185 height 22
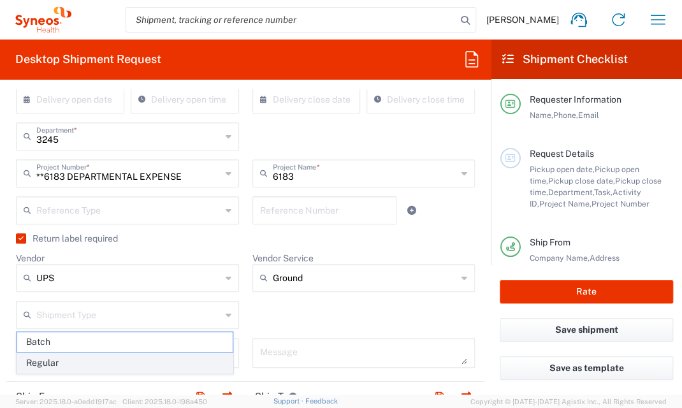
click at [76, 363] on span "Regular" at bounding box center [124, 363] width 215 height 20
type input "Regular"
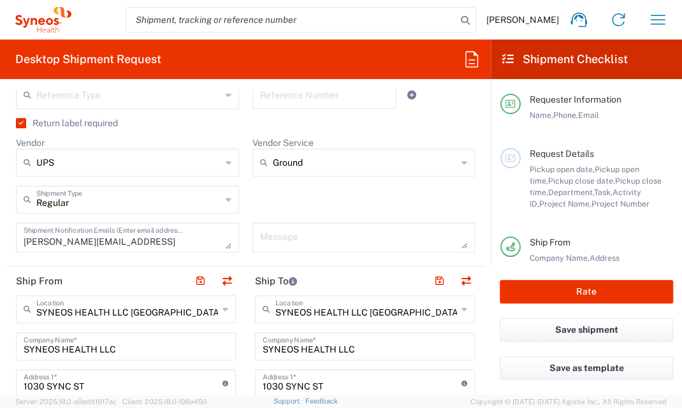
scroll to position [382, 0]
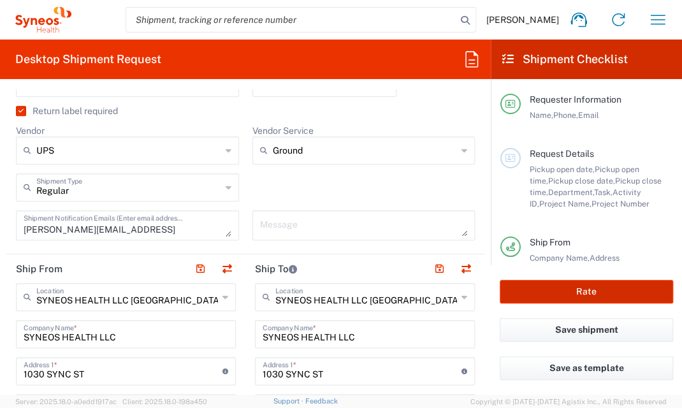
click at [599, 293] on button "Rate" at bounding box center [586, 292] width 173 height 24
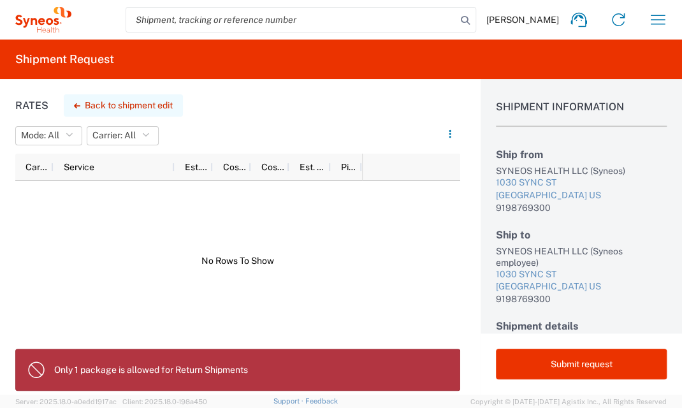
click at [113, 107] on button "Back to shipment edit" at bounding box center [123, 105] width 119 height 22
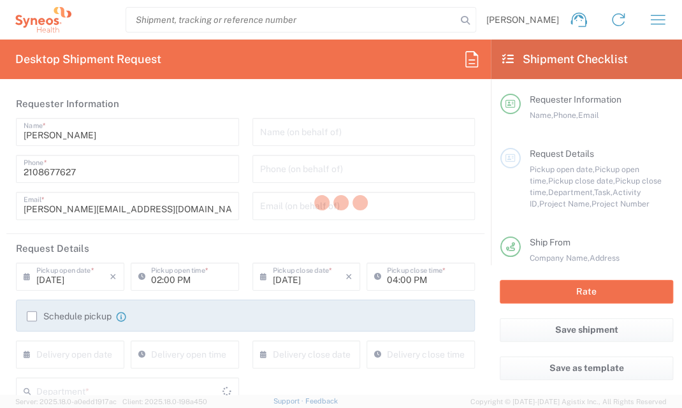
type input "3245"
type input "**6183 DEPARTMENTAL EXPENSE"
type input "6183"
type input "Ground"
type input "[US_STATE]"
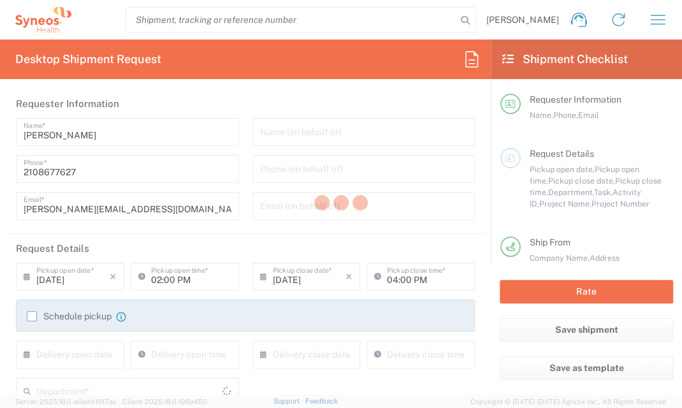
type input "[US_STATE]"
type input "Large Box"
type input "[US_STATE]"
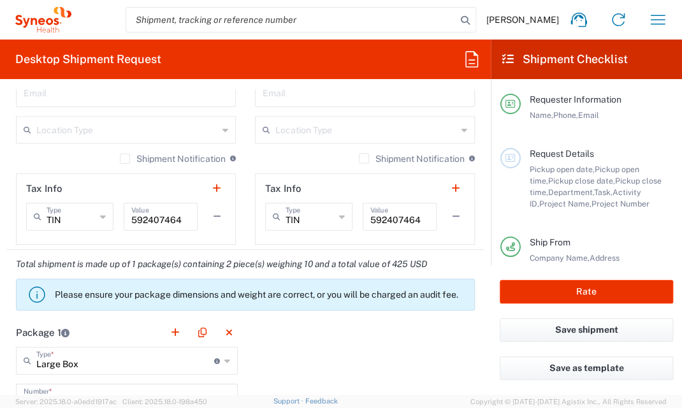
scroll to position [1020, 0]
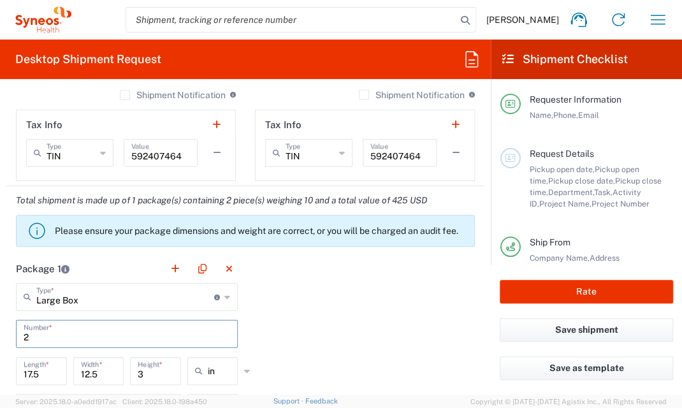
click at [35, 340] on input "2" at bounding box center [127, 333] width 207 height 22
type input "1"
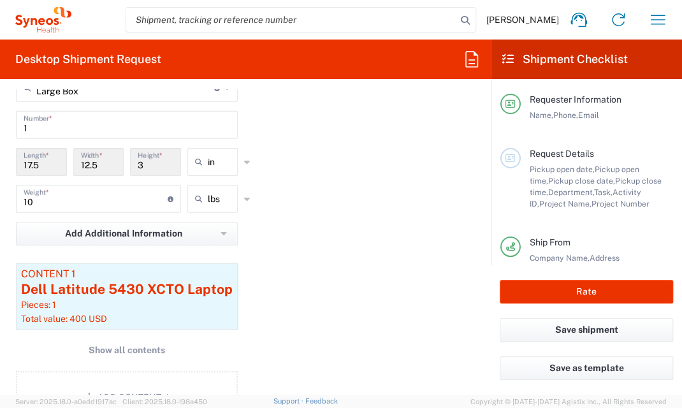
scroll to position [1084, 0]
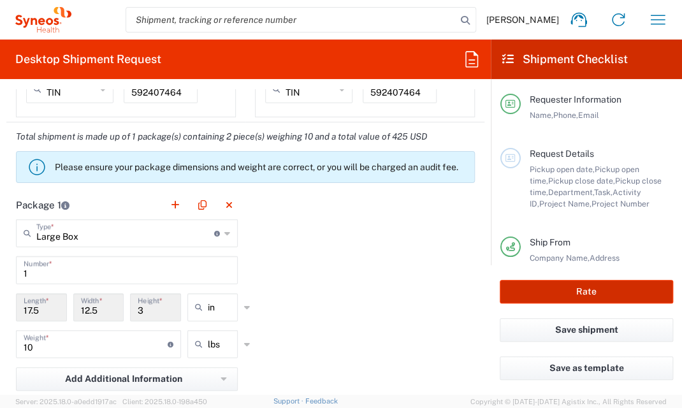
click at [576, 287] on button "Rate" at bounding box center [586, 292] width 173 height 24
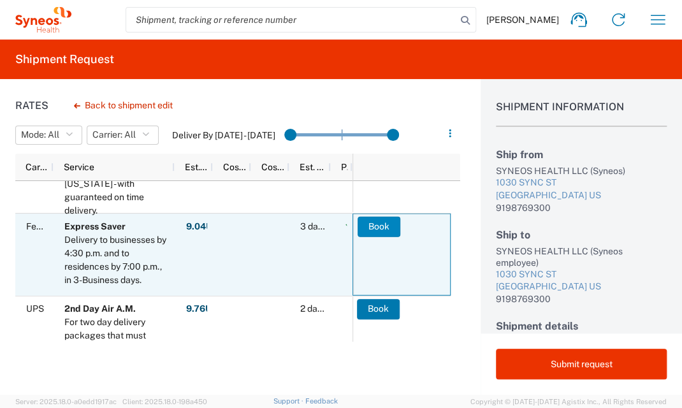
click at [375, 221] on button "Book" at bounding box center [379, 226] width 43 height 20
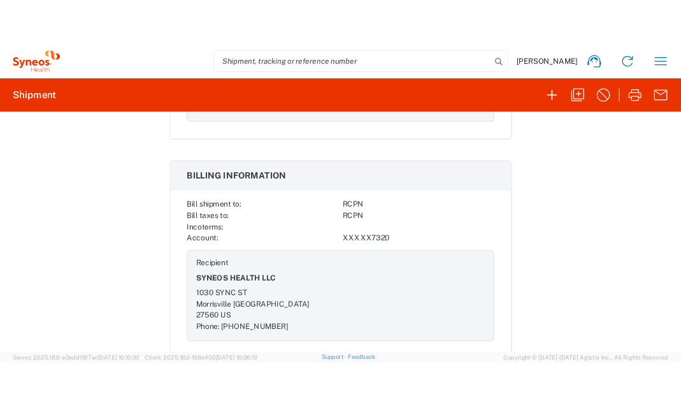
scroll to position [1453, 0]
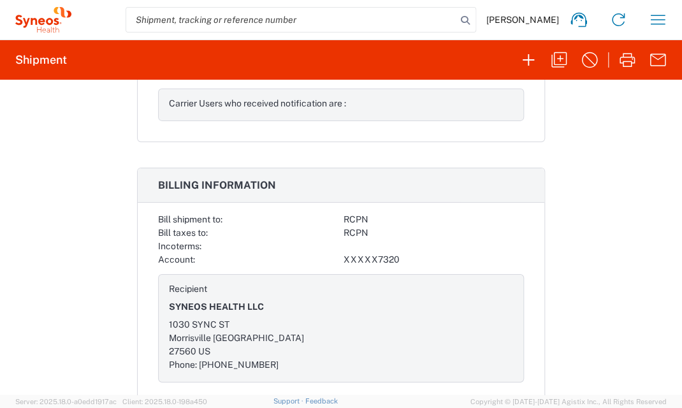
click at [117, 55] on agx-form-header "Shipment" at bounding box center [341, 60] width 682 height 40
